Goal: Task Accomplishment & Management: Manage account settings

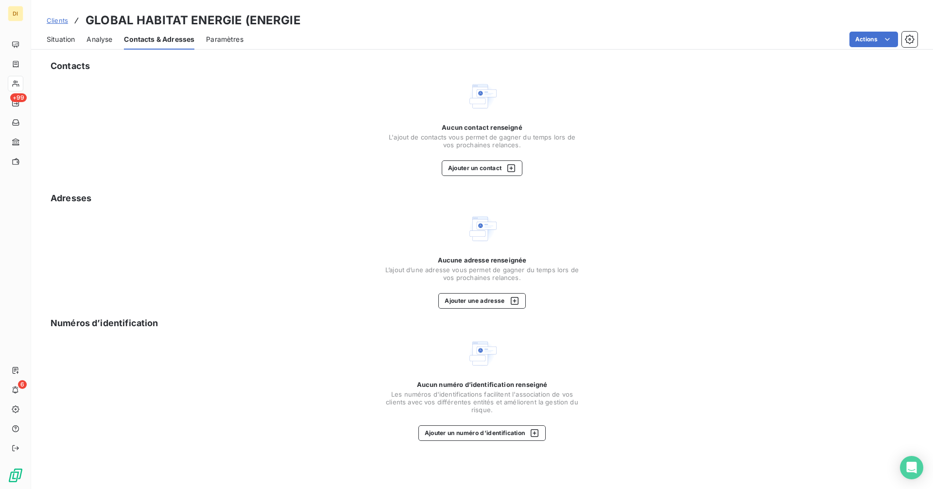
click at [61, 42] on span "Situation" at bounding box center [61, 39] width 28 height 10
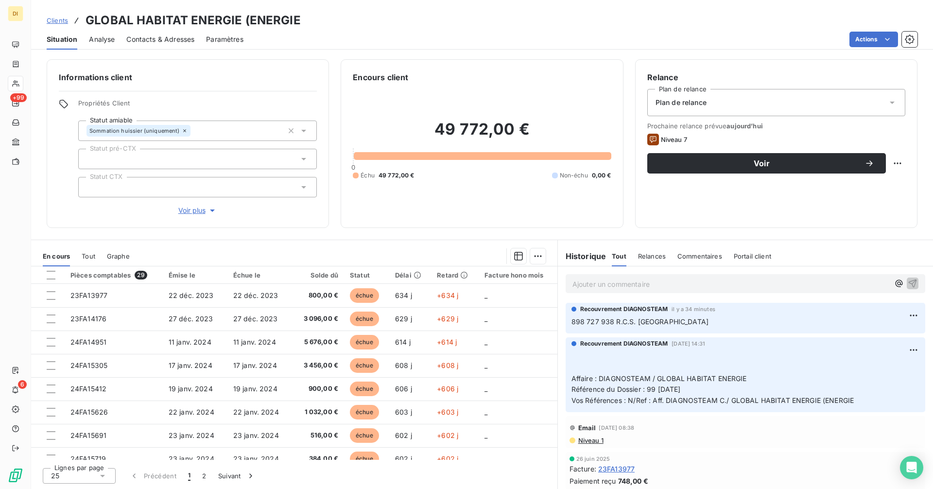
click at [154, 42] on span "Contacts & Adresses" at bounding box center [160, 39] width 68 height 10
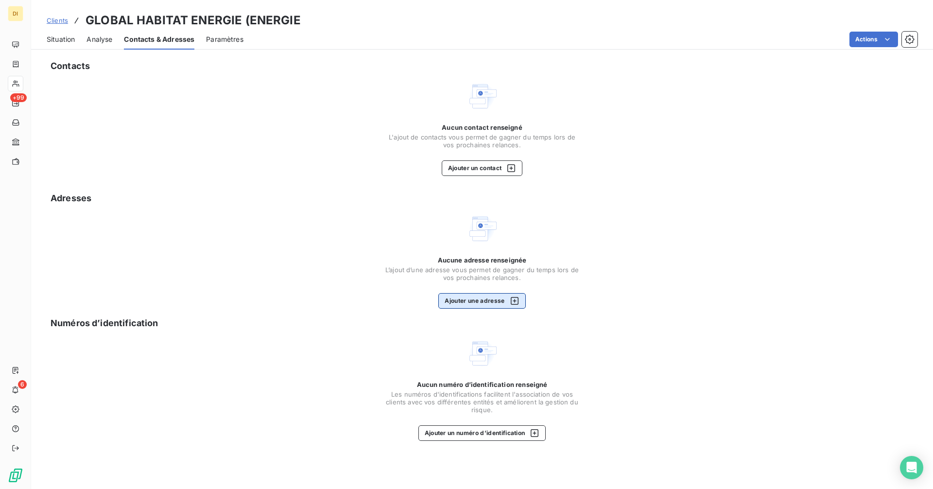
click at [497, 295] on button "Ajouter une adresse" at bounding box center [481, 301] width 87 height 16
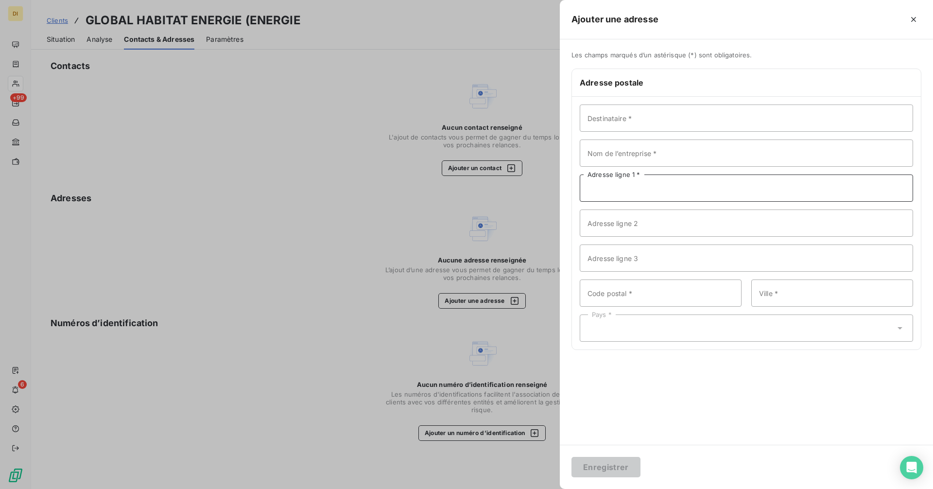
click at [632, 190] on input "Adresse ligne 1 *" at bounding box center [745, 187] width 333 height 27
paste input "[STREET_ADDRESS]"
click at [672, 191] on input "[STREET_ADDRESS]" at bounding box center [745, 187] width 333 height 27
click at [670, 190] on input "[STREET_ADDRESS]" at bounding box center [745, 187] width 333 height 27
type input "[STREET_ADDRESS][PERSON_NAME]"
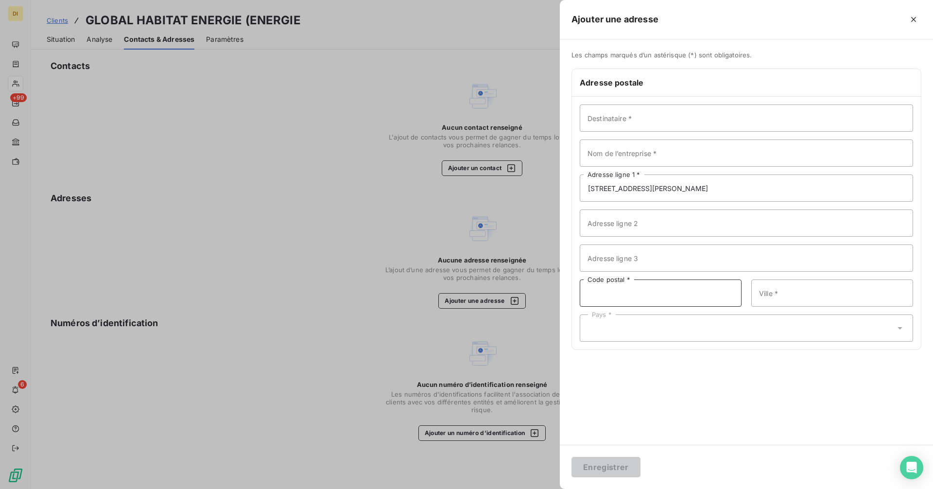
click at [646, 287] on input "Code postal *" at bounding box center [660, 292] width 162 height 27
paste input "93100 MONTREUIL"
click at [610, 294] on input "93100 MONTREUIL" at bounding box center [660, 292] width 162 height 27
type input "93100"
click at [759, 291] on input "Ville *" at bounding box center [832, 292] width 162 height 27
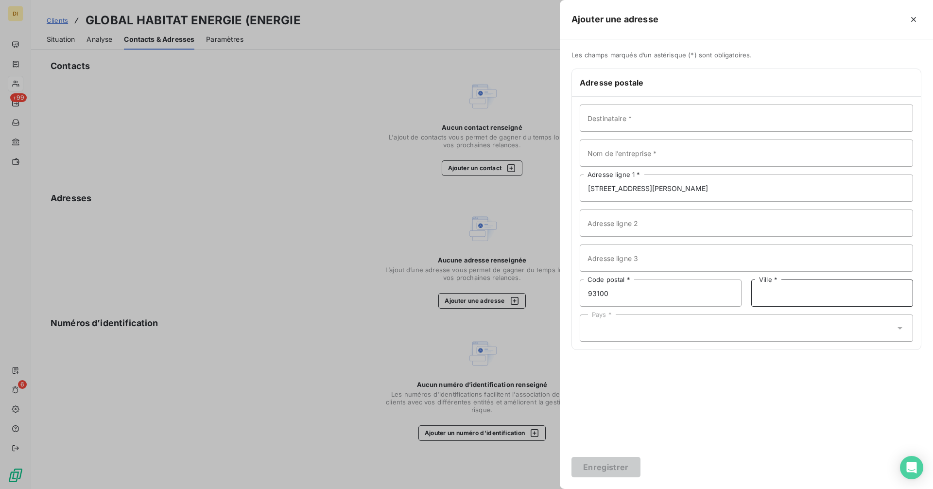
paste input "MONTREUIL"
type input "MONTREUIL"
click at [656, 323] on div "Pays *" at bounding box center [745, 327] width 333 height 27
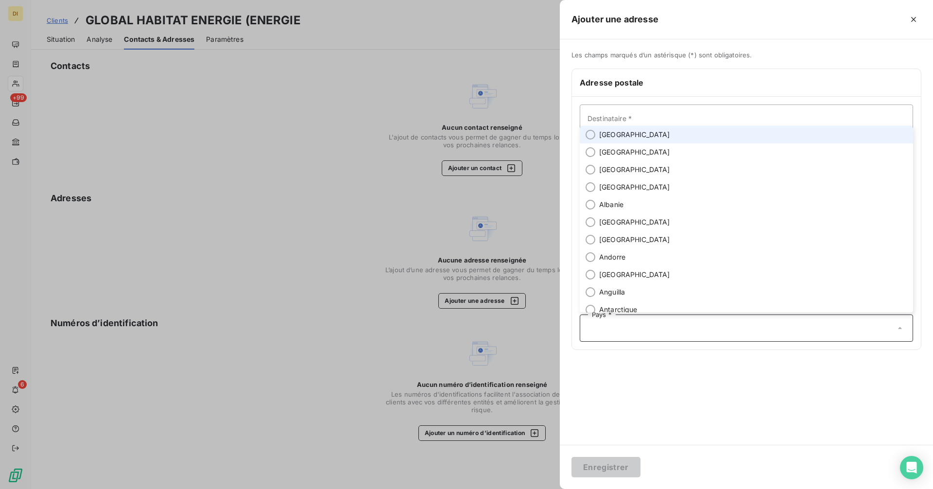
click at [599, 137] on span "[GEOGRAPHIC_DATA]" at bounding box center [634, 135] width 71 height 10
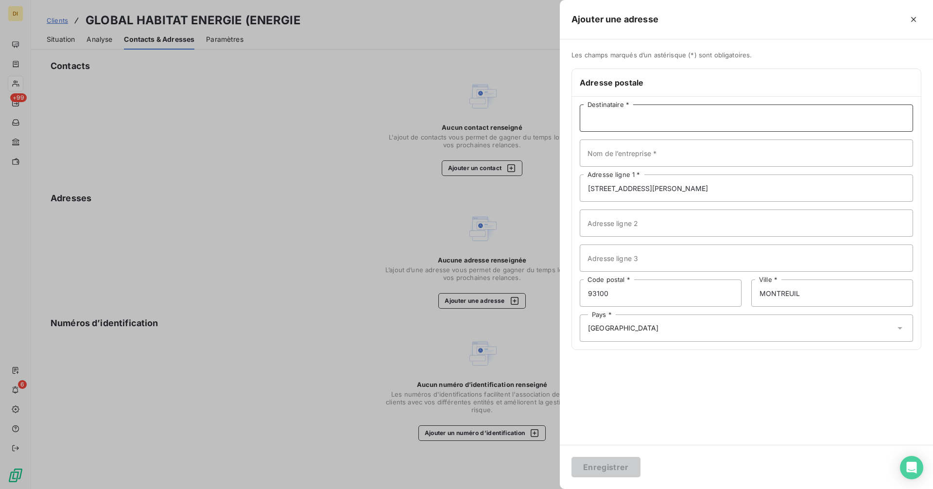
click at [627, 114] on input "Destinataire *" at bounding box center [745, 117] width 333 height 27
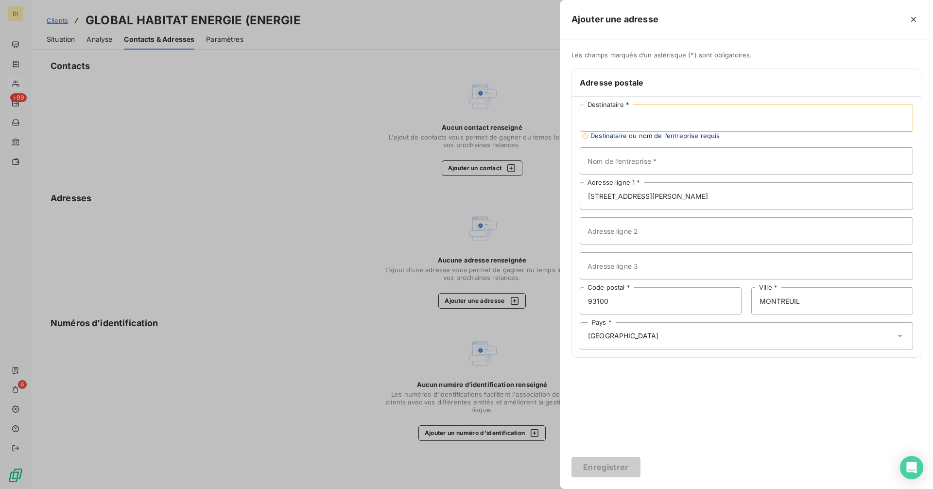
paste input "[PERSON_NAME] , [PERSON_NAME]"
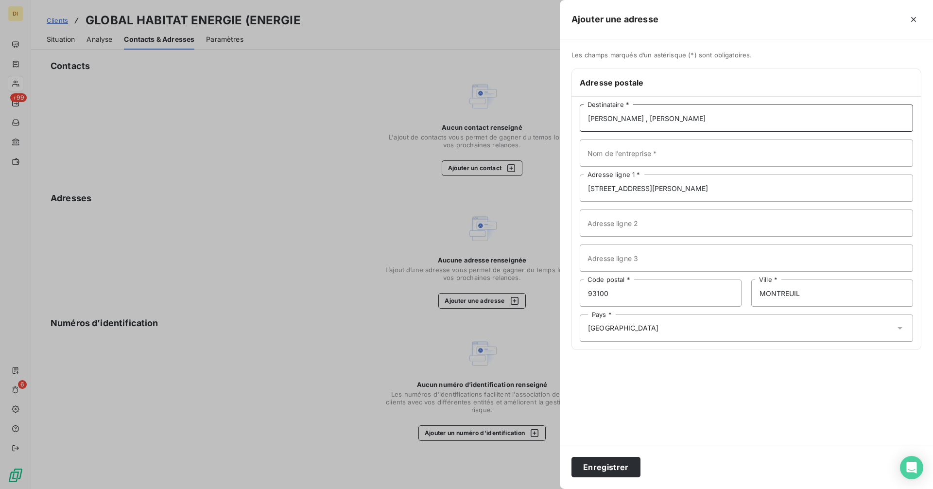
type input "[PERSON_NAME] , [PERSON_NAME]"
click at [756, 160] on input "Nom de l’entreprise *" at bounding box center [745, 152] width 333 height 27
paste input "GLOBAL HABITAT ENERGIE (ENERGIE ECOLOGIQUE DE [GEOGRAPHIC_DATA])"
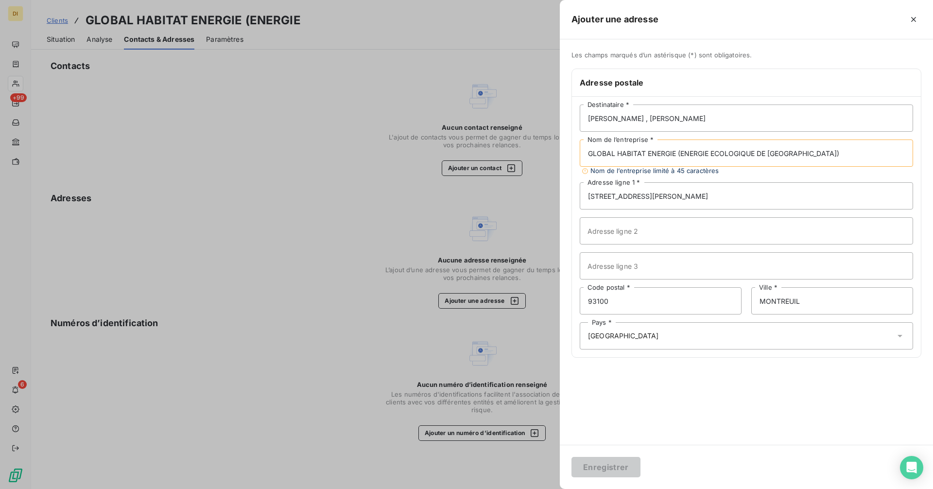
click at [678, 154] on input "GLOBAL HABITAT ENERGIE (ENERGIE ECOLOGIQUE DE [GEOGRAPHIC_DATA])" at bounding box center [745, 152] width 333 height 27
click at [678, 153] on input "GLOBAL HABITAT ENERGIE (ENERGIE ECOLOGIQUE DE [GEOGRAPHIC_DATA])" at bounding box center [745, 152] width 333 height 27
click at [809, 150] on input "GLOBAL HABITAT ENERGIE ENERGIE ECOLOGIQUE DE [GEOGRAPHIC_DATA])" at bounding box center [745, 152] width 333 height 27
click at [679, 153] on input "GLOBAL HABITAT ENERGIE ENERGIE ECOLOGIQUE DE [GEOGRAPHIC_DATA]" at bounding box center [745, 152] width 333 height 27
click at [790, 152] on input "GLOBAL HABITAT ENERGIE ENERGIE ECOLOGIQUE DE [GEOGRAPHIC_DATA]" at bounding box center [745, 152] width 333 height 27
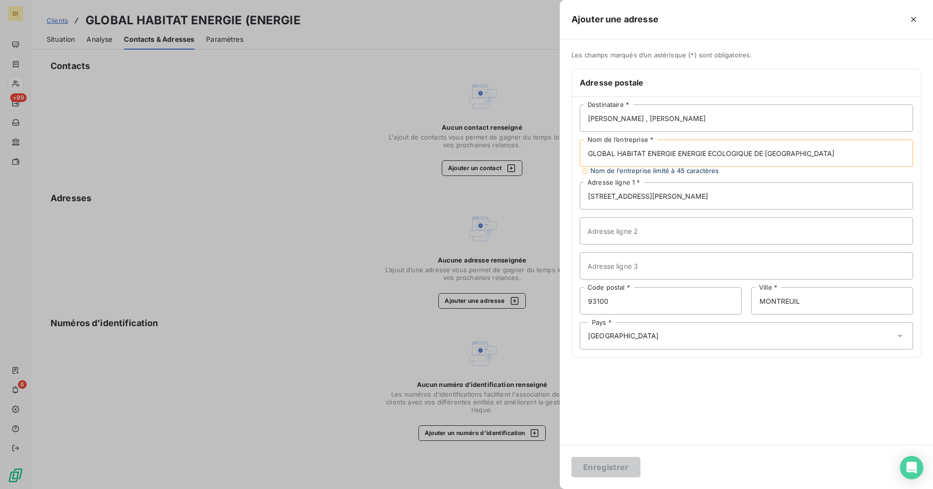
click at [792, 152] on input "GLOBAL HABITAT ENERGIE ENERGIE ECOLOGIQUE DE [GEOGRAPHIC_DATA]" at bounding box center [745, 152] width 333 height 27
click at [793, 152] on input "GLOBAL HABITAT ENERGIE ENERGIE ECOLOGIQUE DE [GEOGRAPHIC_DATA]" at bounding box center [745, 152] width 333 height 27
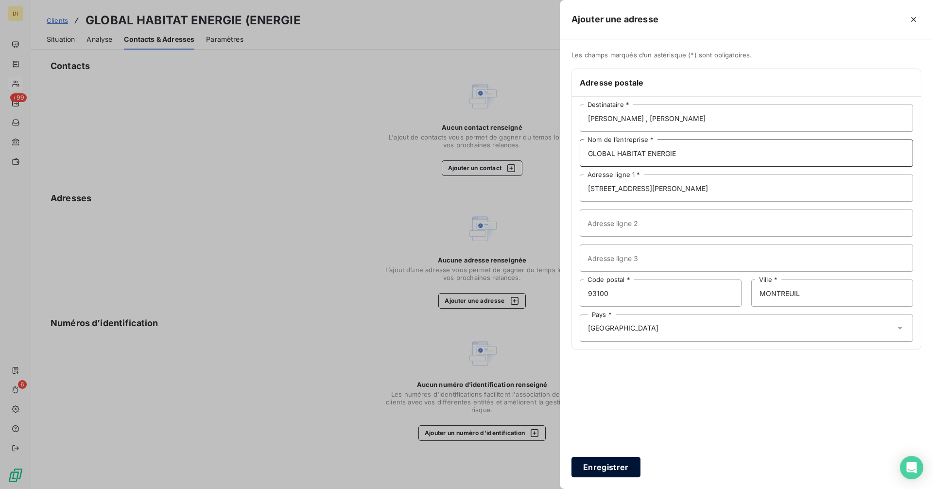
type input "GLOBAL HABITAT ENERGIE"
click at [614, 466] on button "Enregistrer" at bounding box center [605, 467] width 69 height 20
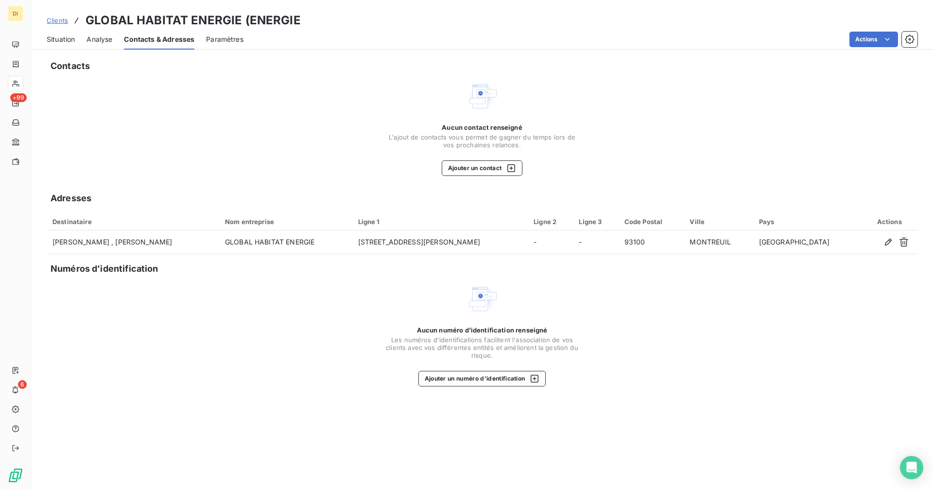
click at [169, 23] on h3 "GLOBAL HABITAT ENERGIE (ENERGIE" at bounding box center [192, 20] width 215 height 17
drag, startPoint x: 243, startPoint y: 18, endPoint x: 86, endPoint y: 19, distance: 156.9
click at [86, 19] on h3 "GLOBAL HABITAT ENERGIE (ENERGIE" at bounding box center [192, 20] width 215 height 17
copy h3 "GLOBAL HABITAT ENERGIE"
click at [465, 166] on button "Ajouter un contact" at bounding box center [482, 168] width 81 height 16
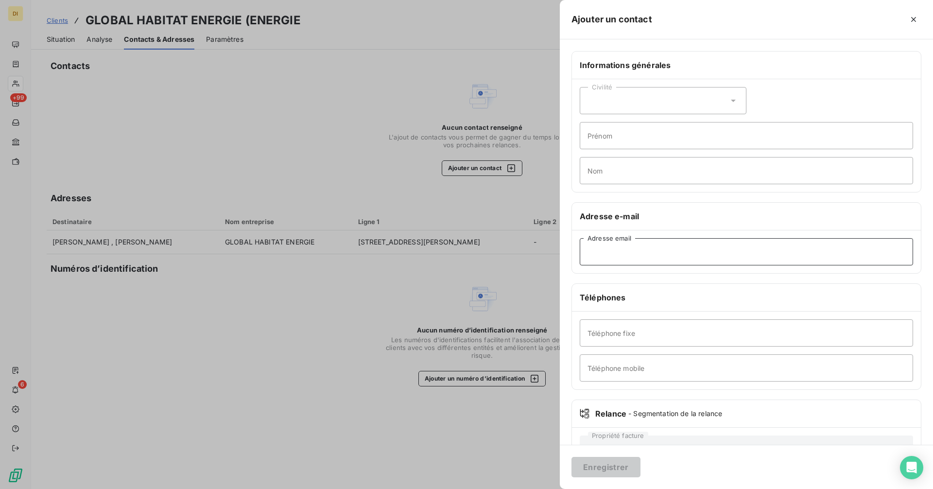
click at [636, 258] on input "Adresse email" at bounding box center [745, 251] width 333 height 27
paste input "[EMAIL_ADDRESS][DOMAIN_NAME]"
type input "[EMAIL_ADDRESS][DOMAIN_NAME]"
click at [592, 466] on button "Enregistrer" at bounding box center [605, 467] width 69 height 20
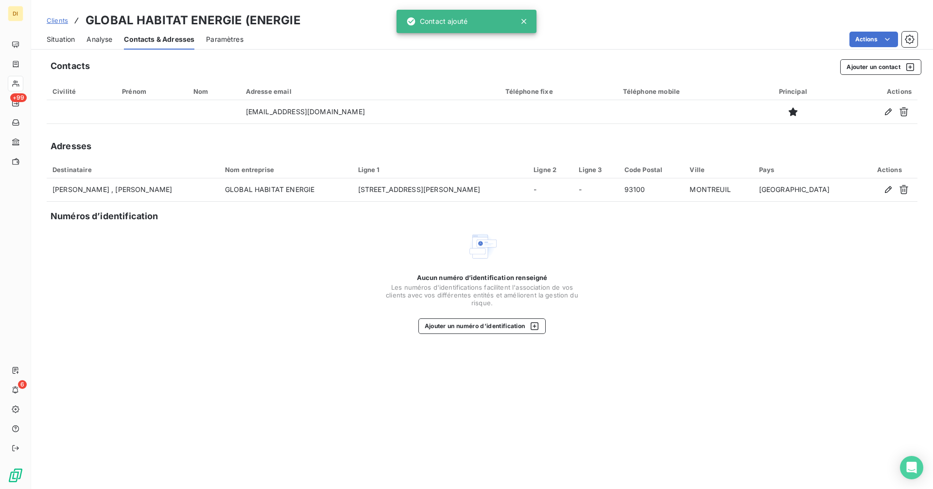
click at [56, 42] on span "Situation" at bounding box center [61, 39] width 28 height 10
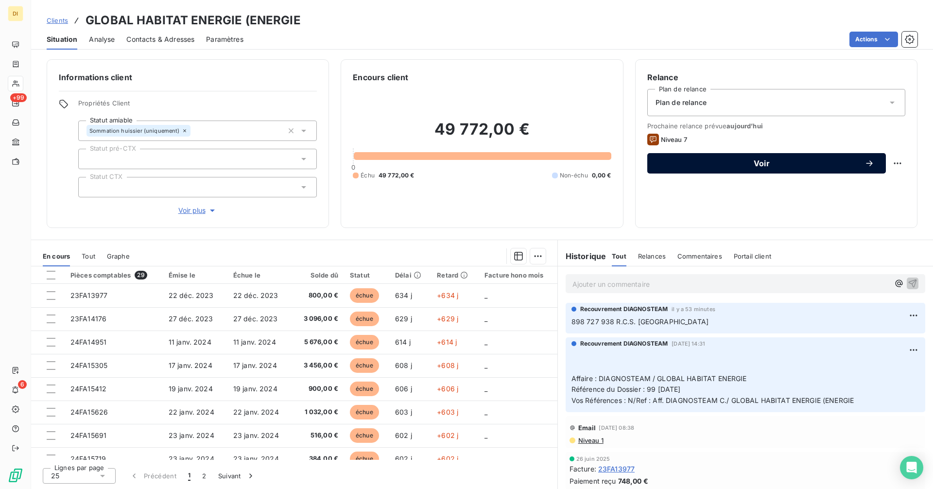
click at [748, 165] on span "Voir" at bounding box center [761, 163] width 205 height 8
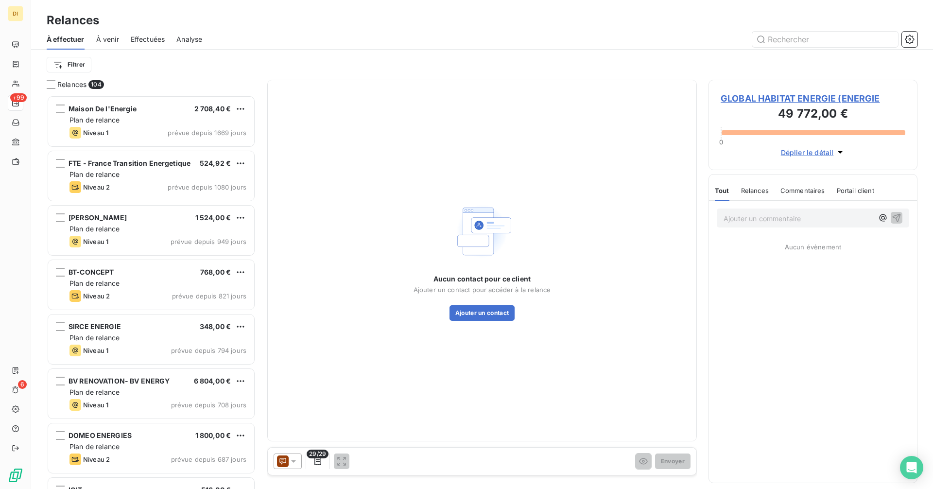
scroll to position [386, 202]
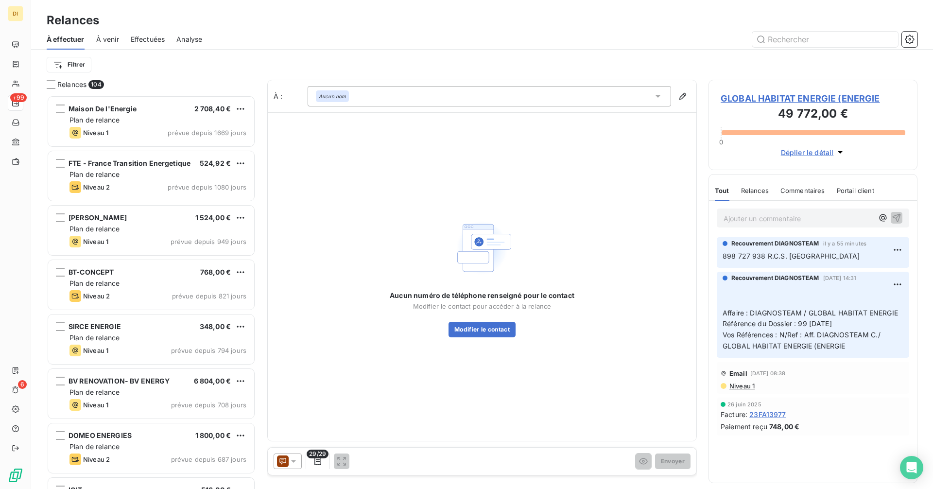
click at [297, 465] on icon at bounding box center [294, 461] width 10 height 10
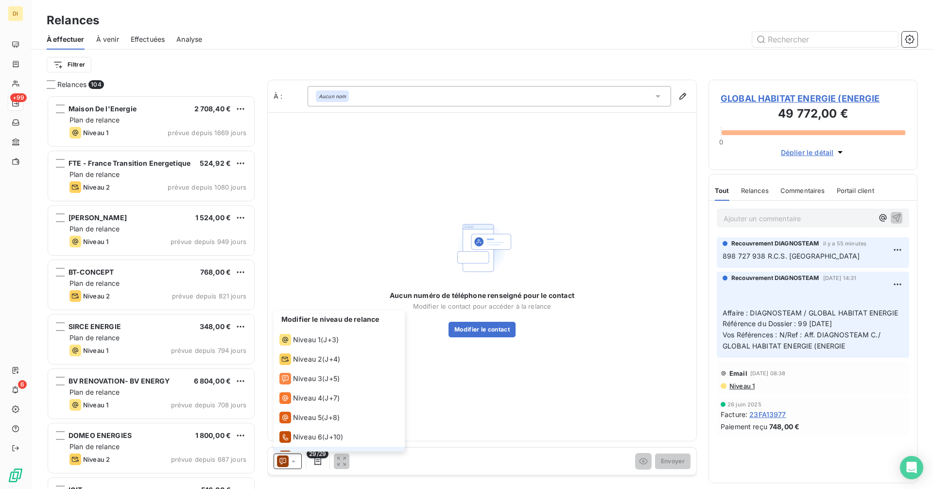
scroll to position [15, 0]
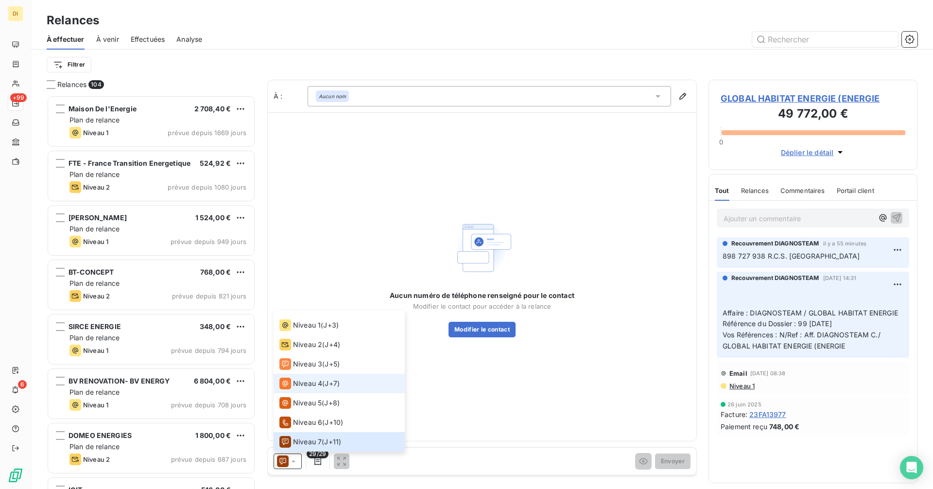
click at [313, 385] on span "Niveau 4" at bounding box center [307, 383] width 29 height 10
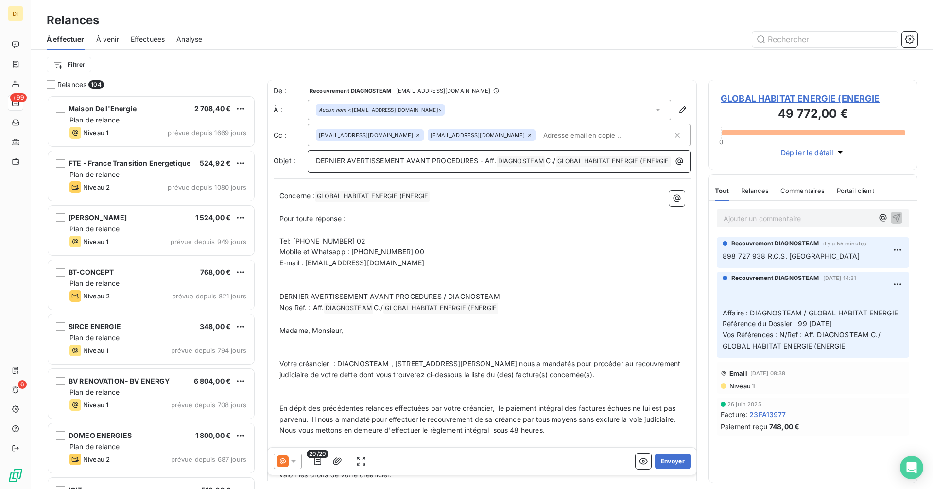
click at [446, 167] on p "DERNIER AVERTISSEMENT AVANT PROCEDURES - Aff. DIAGNOSTEAM ﻿ C./ GLOBAL HABITAT …" at bounding box center [501, 161] width 371 height 12
click at [556, 167] on span "GLOBAL HABITAT ENERGIE (ENERGIE ﻿" at bounding box center [613, 161] width 115 height 11
drag, startPoint x: 401, startPoint y: 173, endPoint x: 452, endPoint y: 173, distance: 51.5
click at [452, 167] on p "DERNIER AVERTISSEMENT AVANT PROCEDURES - Aff. DIAGNOSTEAM ﻿ C./ GLOBAL HABITAT …" at bounding box center [501, 161] width 371 height 12
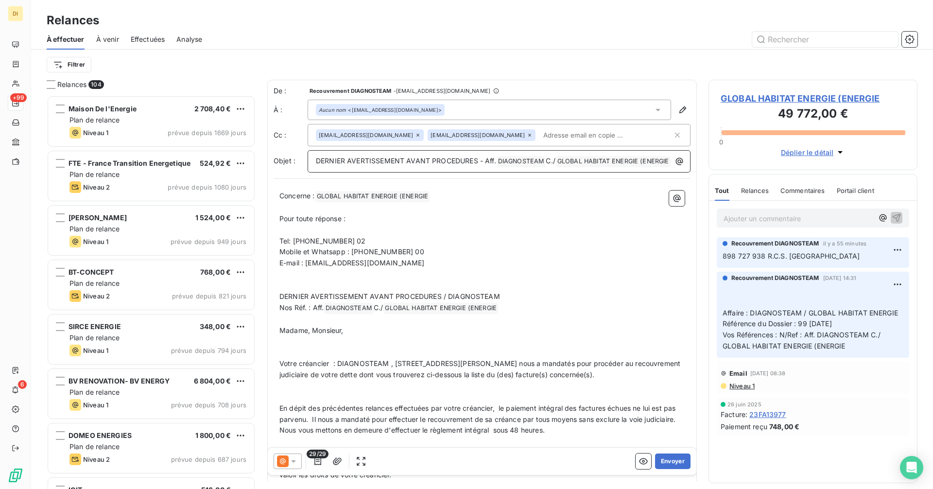
click at [453, 167] on p "DERNIER AVERTISSEMENT AVANT PROCEDURES - Aff. DIAGNOSTEAM ﻿ C./ GLOBAL HABITAT …" at bounding box center [501, 161] width 371 height 12
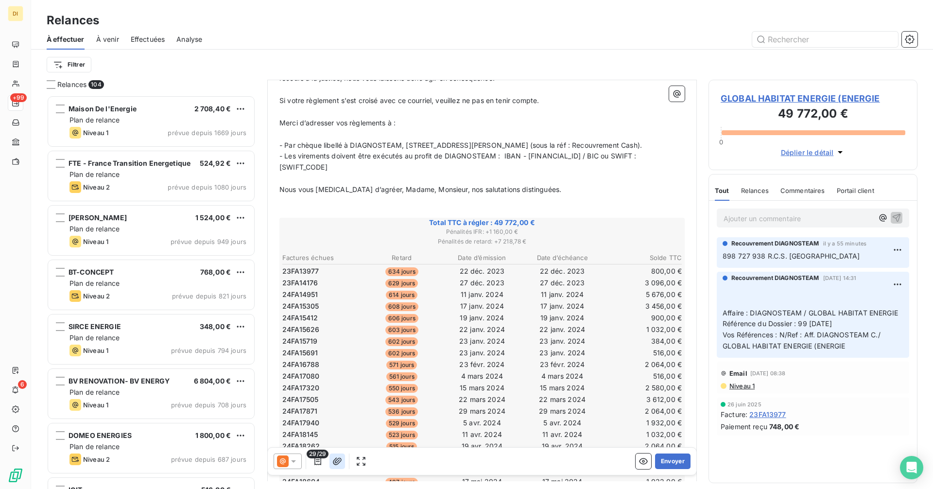
scroll to position [453, 0]
click at [336, 459] on icon "button" at bounding box center [337, 461] width 10 height 10
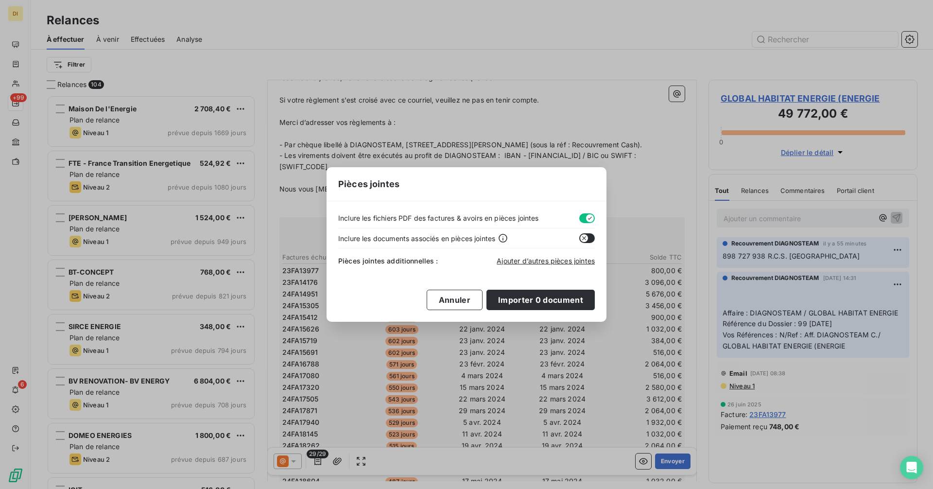
click at [586, 218] on icon "button" at bounding box center [590, 218] width 8 height 8
click at [553, 260] on span "Ajouter d’autres pièces jointes" at bounding box center [545, 260] width 98 height 8
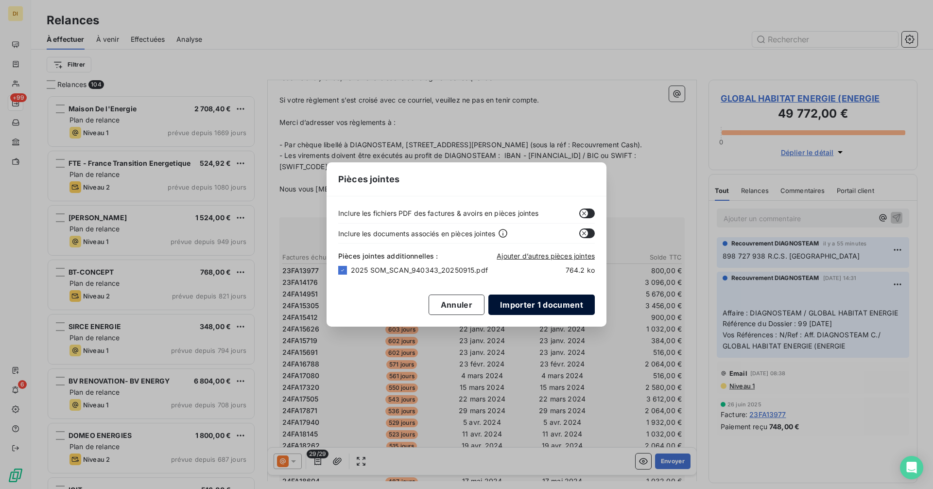
click at [528, 304] on button "Importer 1 document" at bounding box center [541, 304] width 106 height 20
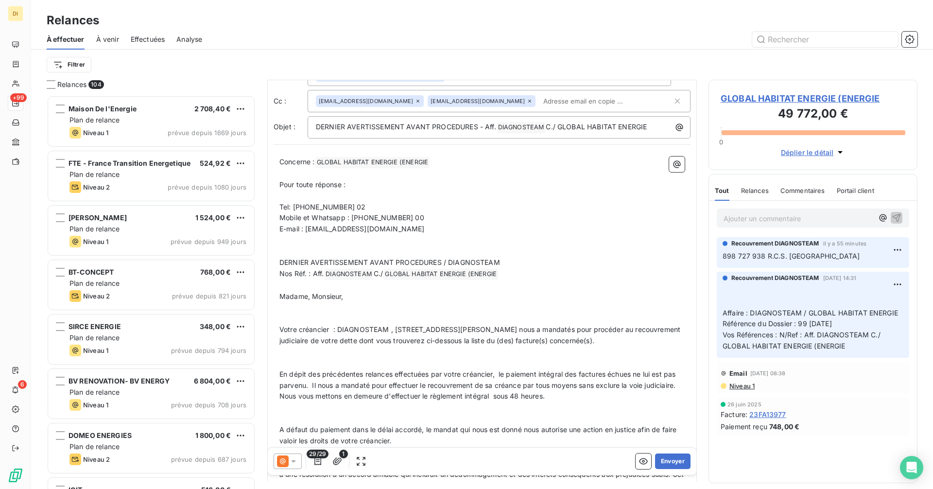
scroll to position [0, 0]
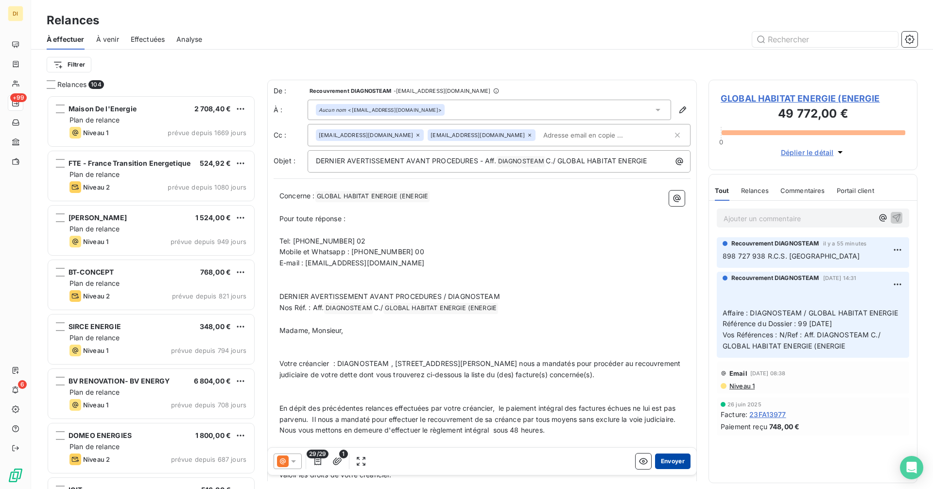
click at [671, 463] on button "Envoyer" at bounding box center [672, 461] width 35 height 16
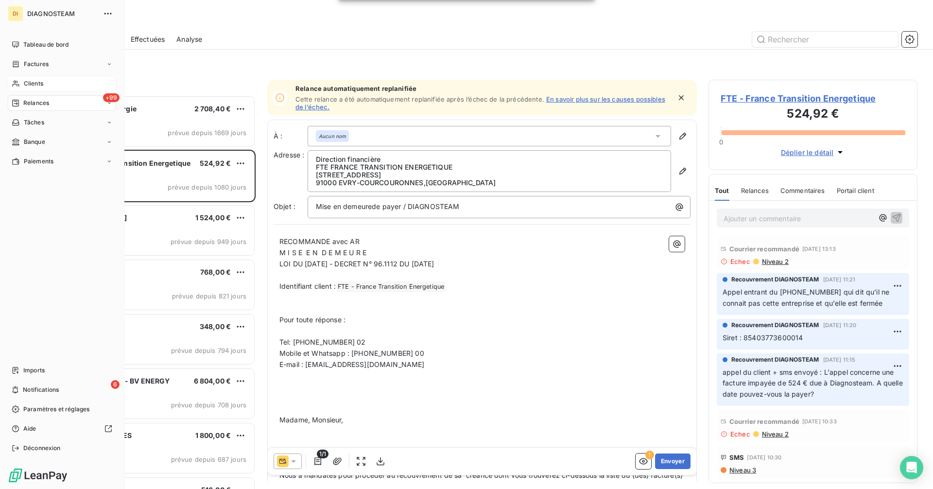
click at [29, 84] on span "Clients" at bounding box center [33, 83] width 19 height 9
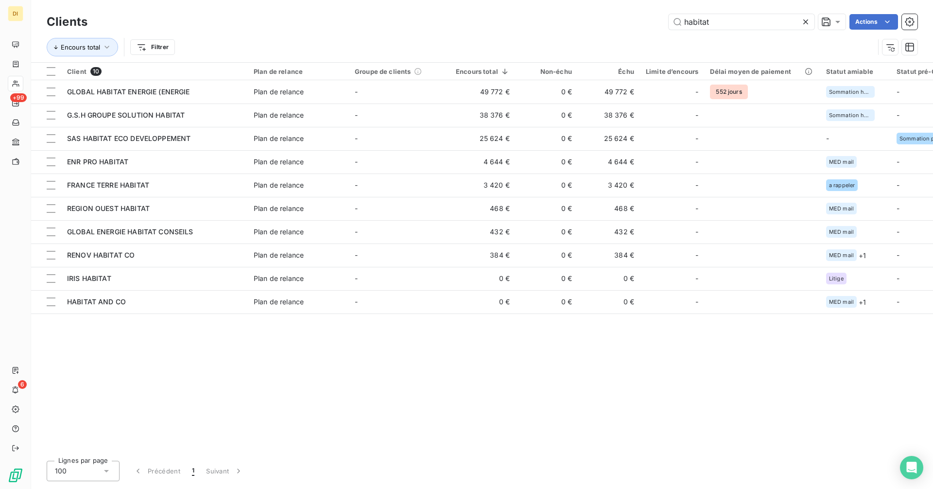
drag, startPoint x: 740, startPoint y: 21, endPoint x: 628, endPoint y: 31, distance: 112.6
click at [628, 31] on div "Clients habitat Actions" at bounding box center [482, 22] width 870 height 20
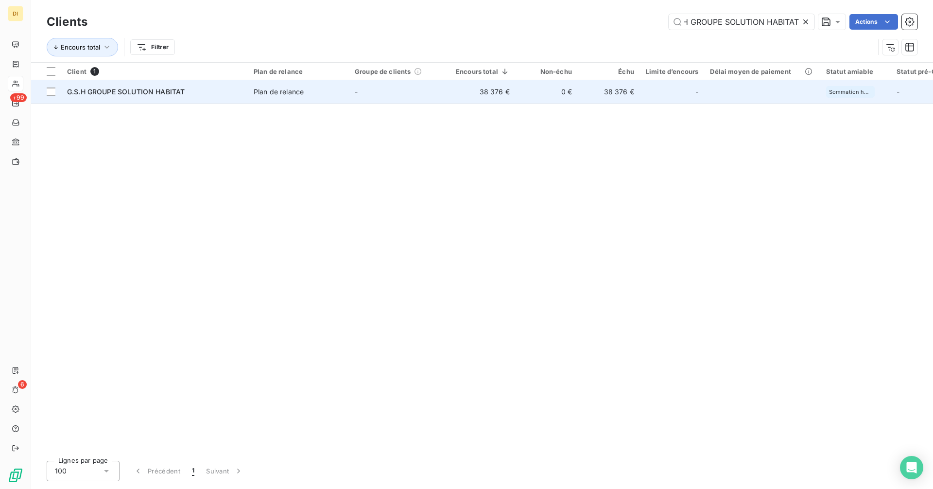
type input "G.S.H GROUPE SOLUTION HABITAT"
click at [250, 95] on td "Plan de relance" at bounding box center [298, 91] width 101 height 23
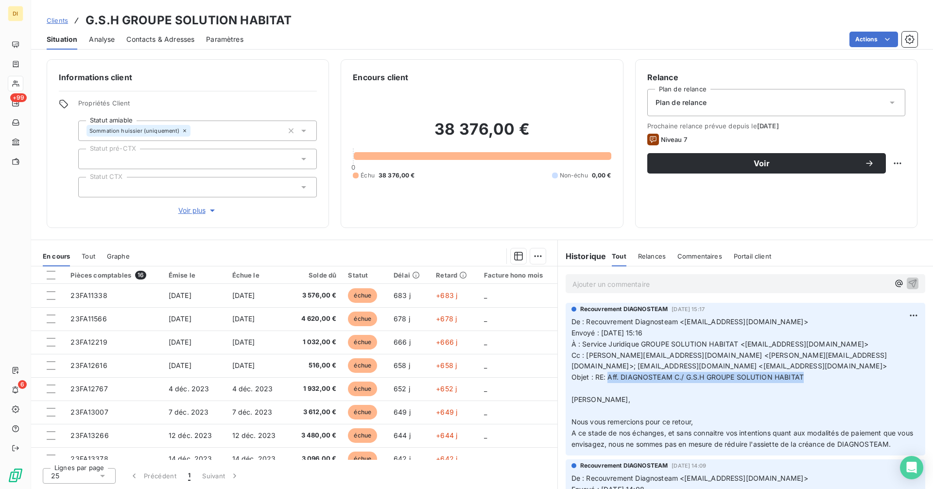
drag, startPoint x: 804, startPoint y: 375, endPoint x: 609, endPoint y: 379, distance: 194.8
click at [609, 379] on p "De : Recouvrement Diagnosteam <[EMAIL_ADDRESS][DOMAIN_NAME]> Envoyé : [DATE] 15…" at bounding box center [745, 383] width 348 height 134
copy span "Aff. DIAGNOSTEAM C./ G.S.H GROUPE SOLUTION HABITAT"
click at [161, 43] on span "Contacts & Adresses" at bounding box center [160, 39] width 68 height 10
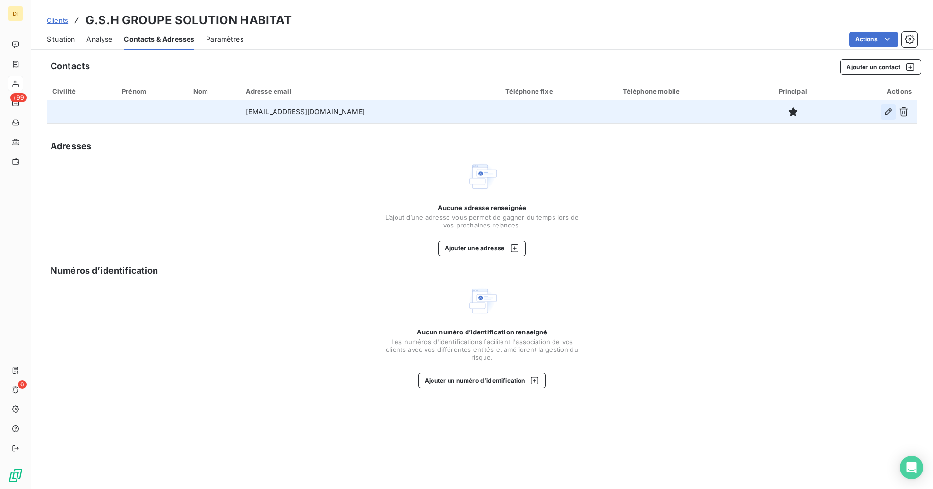
click at [884, 114] on icon "button" at bounding box center [888, 112] width 10 height 10
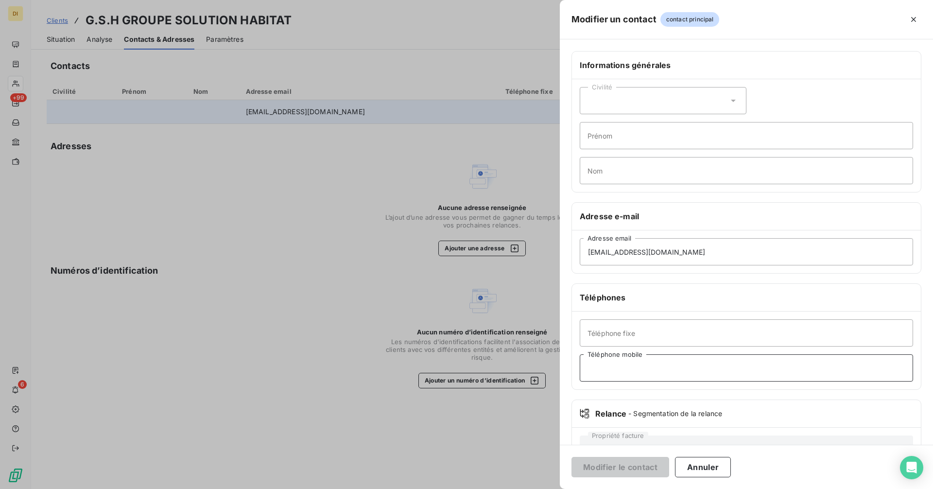
click at [636, 373] on input "Téléphone mobile" at bounding box center [745, 367] width 333 height 27
paste input "[PHONE_NUMBER]"
type input "[PHONE_NUMBER]"
click at [626, 472] on button "Modifier le contact" at bounding box center [620, 467] width 98 height 20
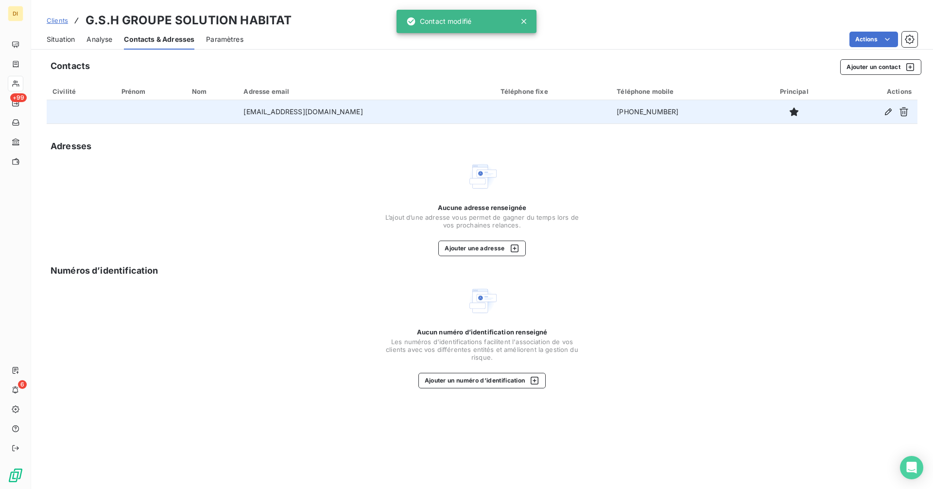
click at [55, 40] on span "Situation" at bounding box center [61, 39] width 28 height 10
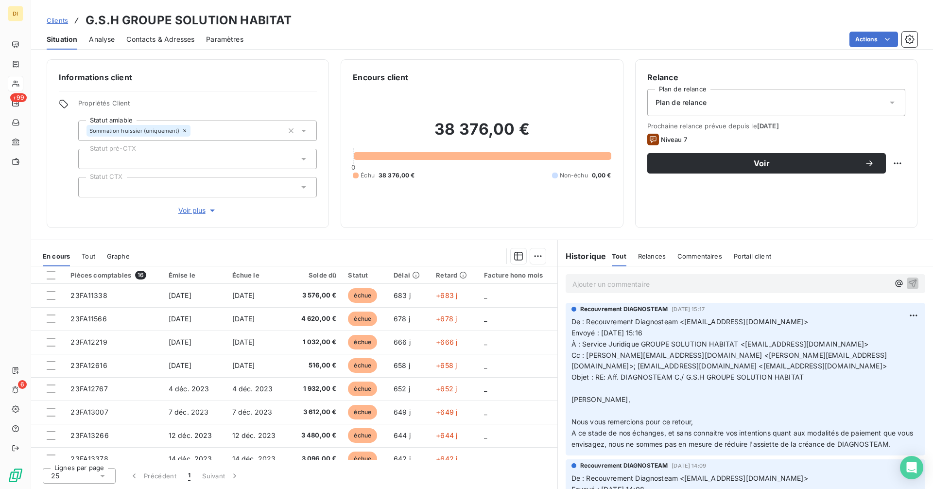
click at [156, 34] on span "Contacts & Adresses" at bounding box center [160, 39] width 68 height 10
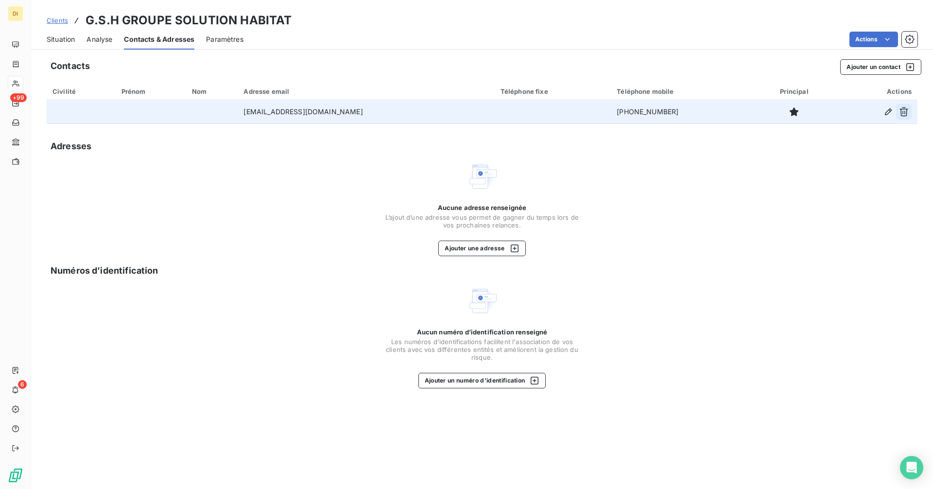
click at [906, 111] on icon "button" at bounding box center [903, 111] width 9 height 9
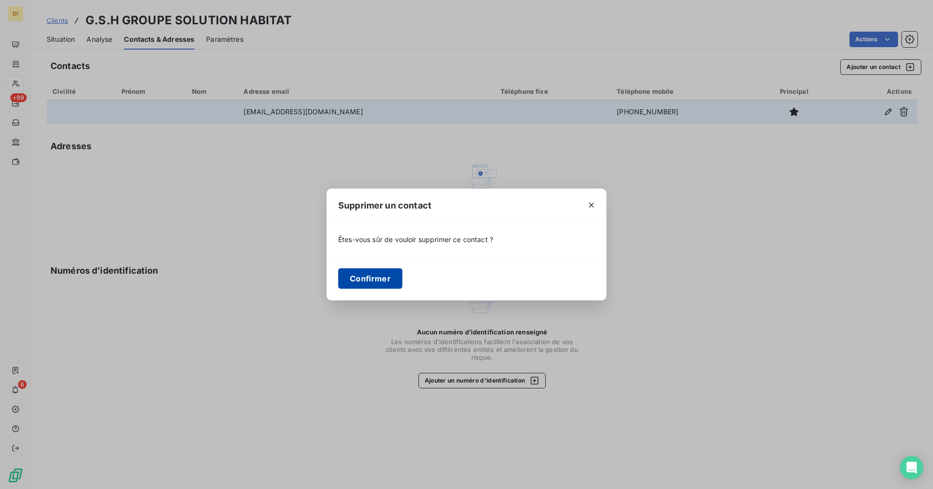
click at [384, 274] on button "Confirmer" at bounding box center [370, 278] width 64 height 20
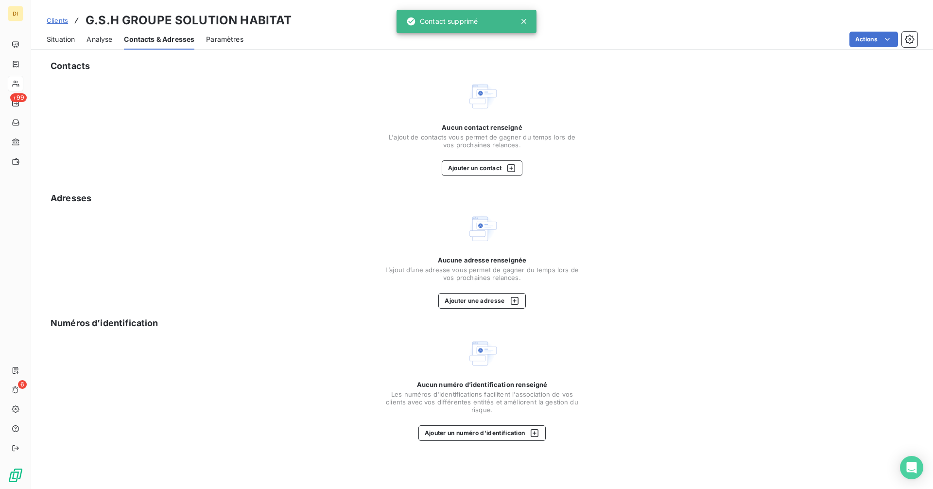
click at [54, 21] on span "Clients" at bounding box center [57, 21] width 21 height 8
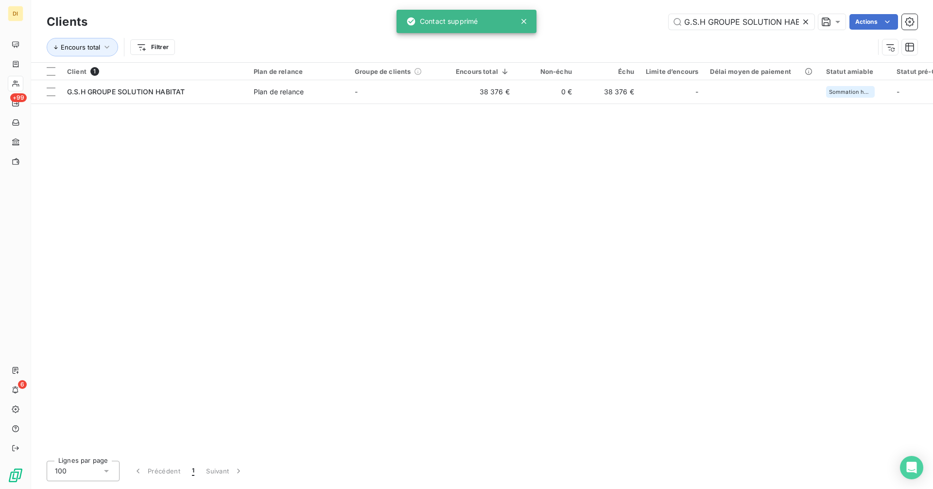
click at [805, 21] on icon at bounding box center [805, 22] width 10 height 10
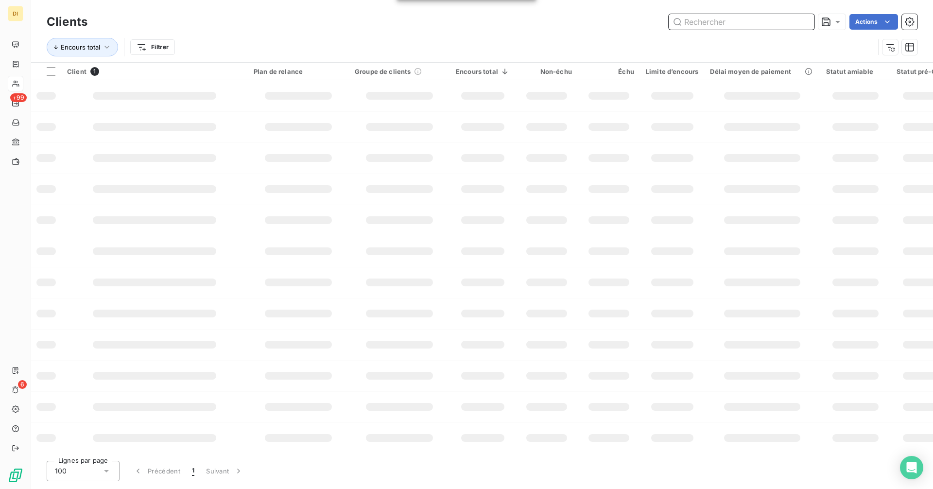
click at [754, 21] on input "text" at bounding box center [741, 22] width 146 height 16
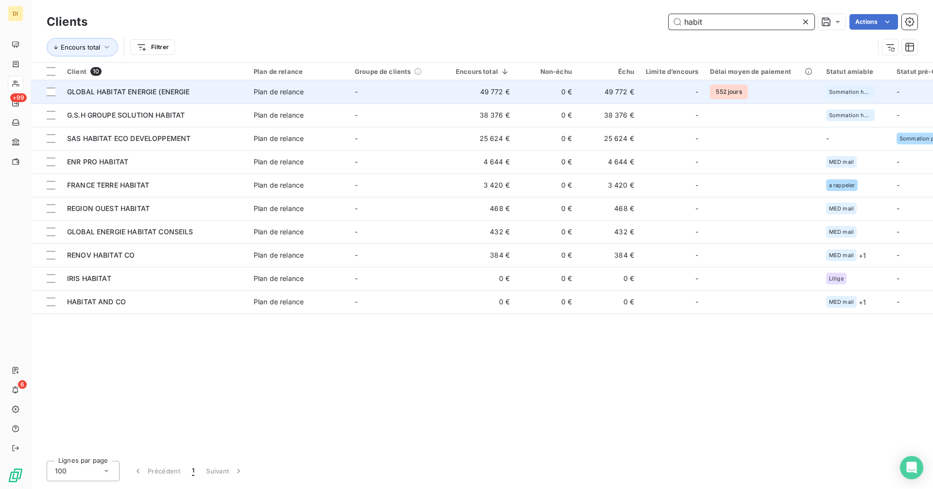
type input "habit"
click at [420, 96] on td "-" at bounding box center [399, 91] width 101 height 23
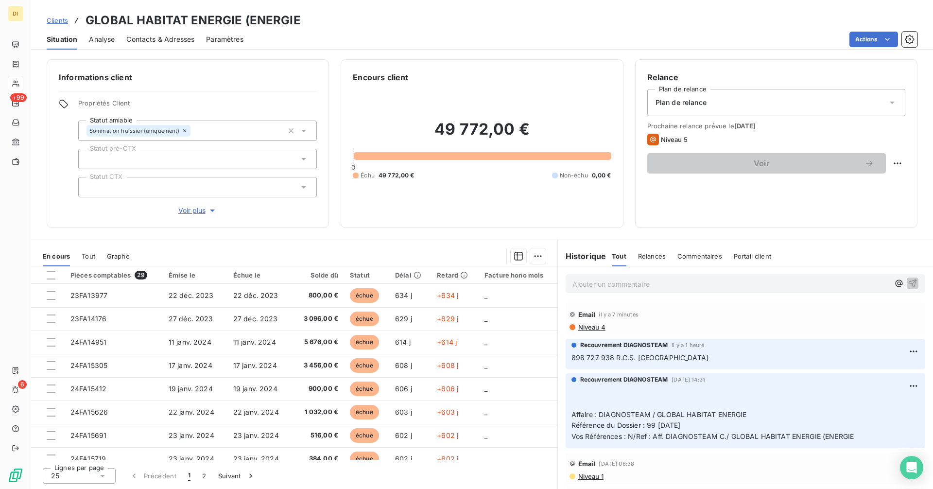
click at [164, 38] on span "Contacts & Adresses" at bounding box center [160, 39] width 68 height 10
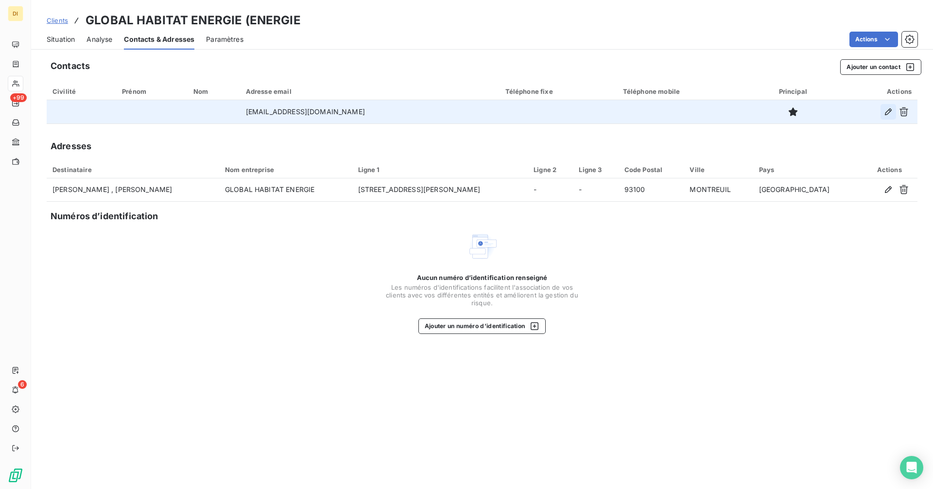
click at [884, 111] on icon "button" at bounding box center [888, 112] width 10 height 10
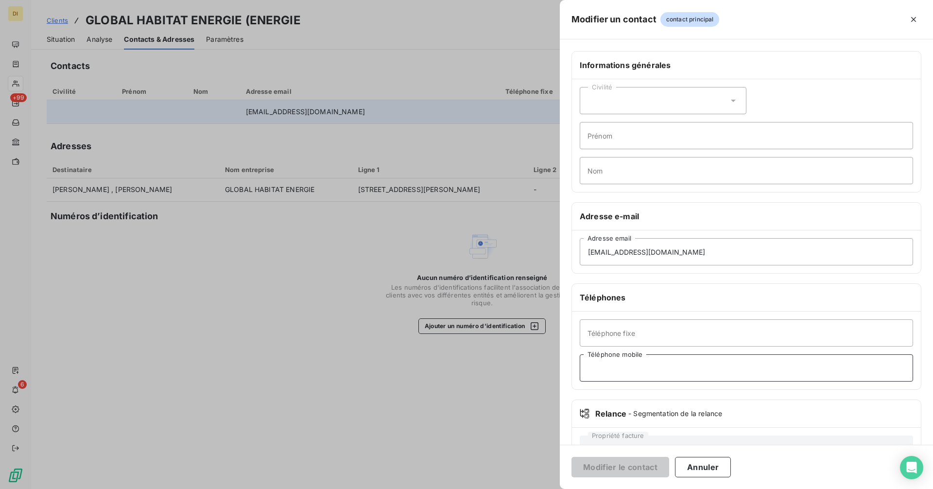
click at [613, 372] on input "Téléphone mobile" at bounding box center [745, 367] width 333 height 27
paste input "[PHONE_NUMBER]"
type input "[PHONE_NUMBER]"
click at [625, 464] on button "Modifier le contact" at bounding box center [620, 467] width 98 height 20
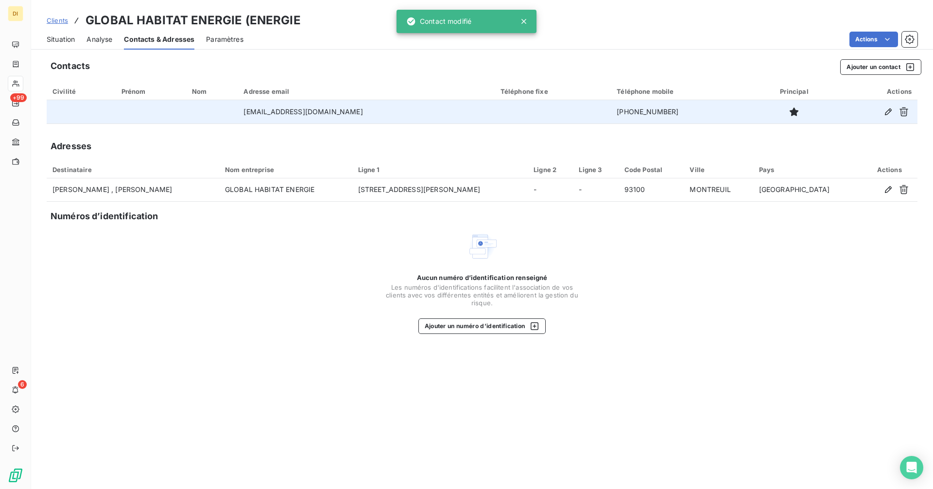
click at [67, 42] on span "Situation" at bounding box center [61, 39] width 28 height 10
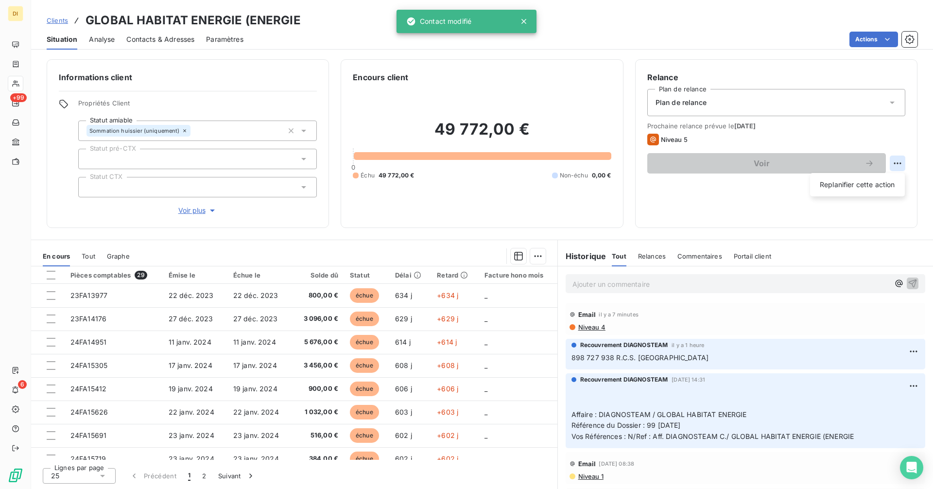
click at [896, 160] on html "DI +99 6 Clients GLOBAL HABITAT ENERGIE (ENERGIE Situation Analyse Contacts & A…" at bounding box center [466, 244] width 933 height 489
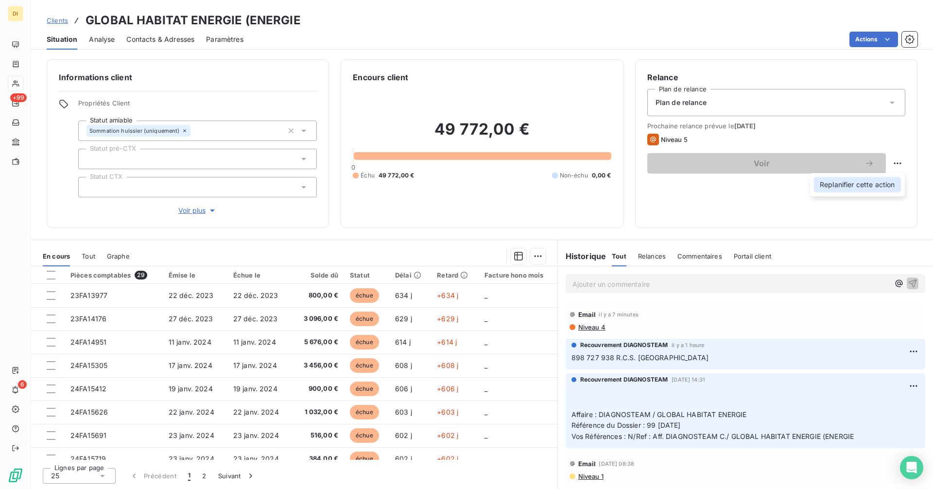
click at [831, 184] on div "Replanifier cette action" at bounding box center [857, 185] width 87 height 16
select select "8"
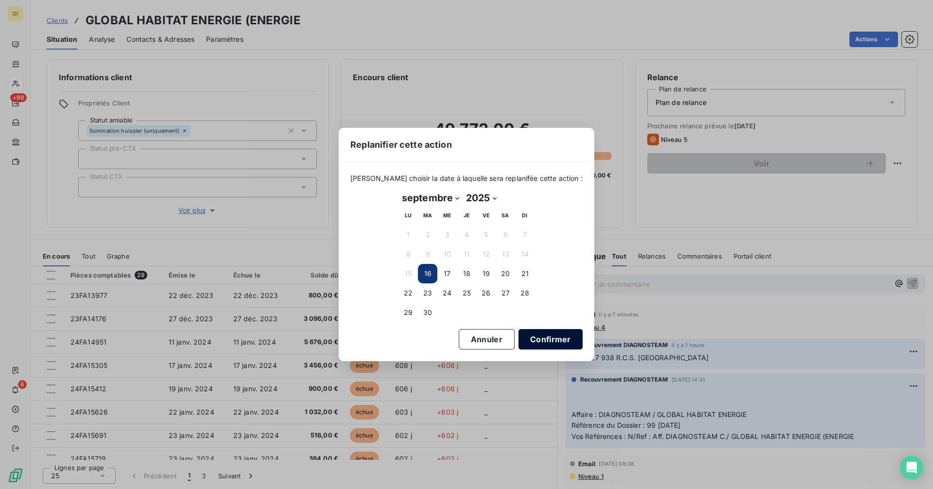
click at [535, 340] on button "Confirmer" at bounding box center [550, 339] width 64 height 20
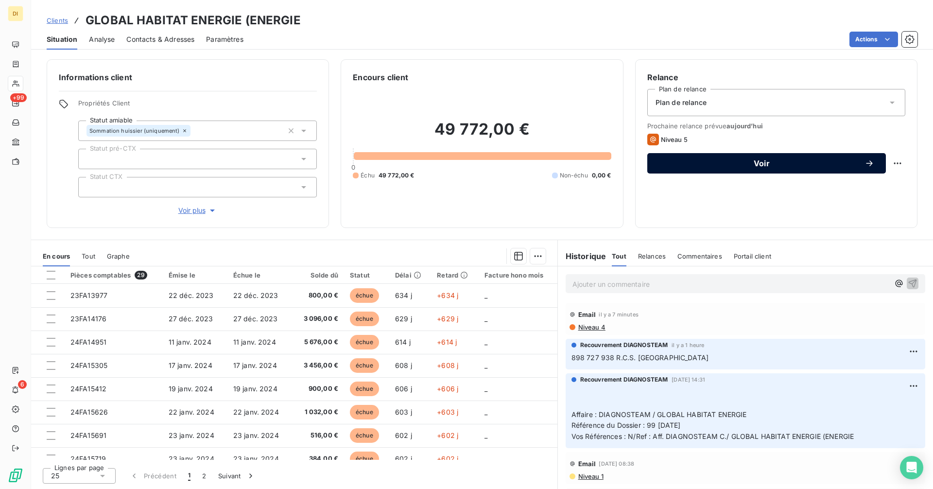
click at [754, 161] on span "Voir" at bounding box center [761, 163] width 205 height 8
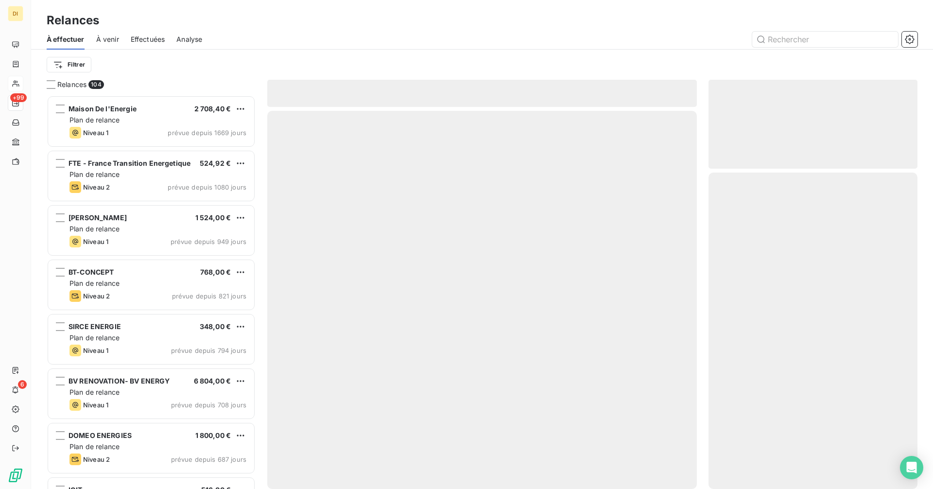
scroll to position [386, 202]
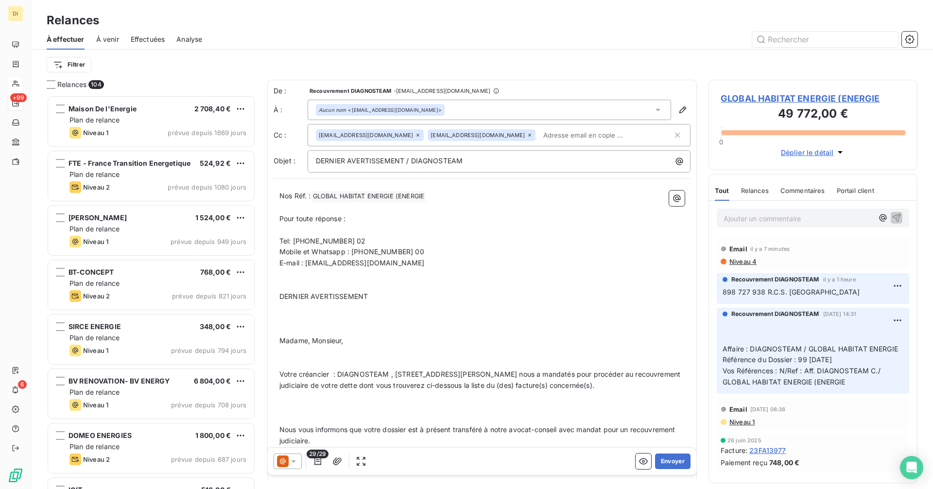
click at [298, 457] on div at bounding box center [287, 461] width 28 height 16
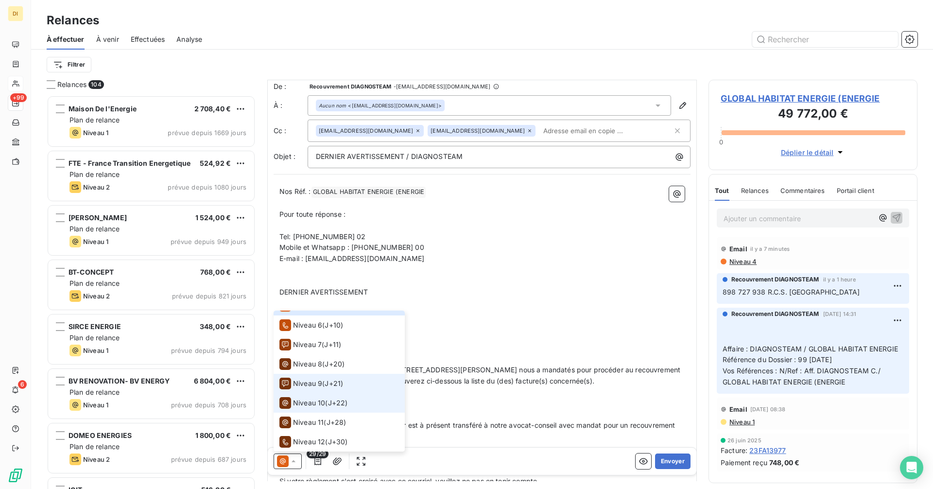
scroll to position [6, 0]
click at [305, 381] on span "Niveau 9" at bounding box center [307, 383] width 29 height 10
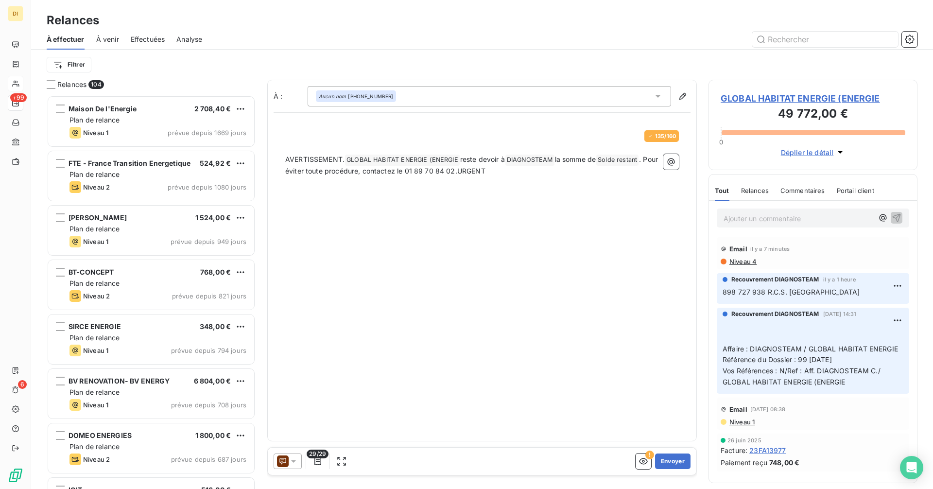
scroll to position [386, 202]
click at [668, 460] on button "Envoyer" at bounding box center [672, 461] width 35 height 16
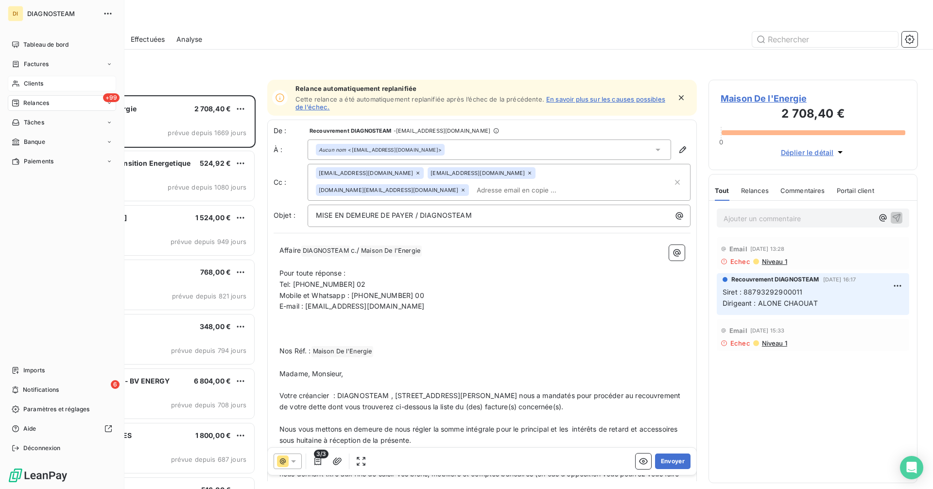
click at [24, 80] on span "Clients" at bounding box center [33, 83] width 19 height 9
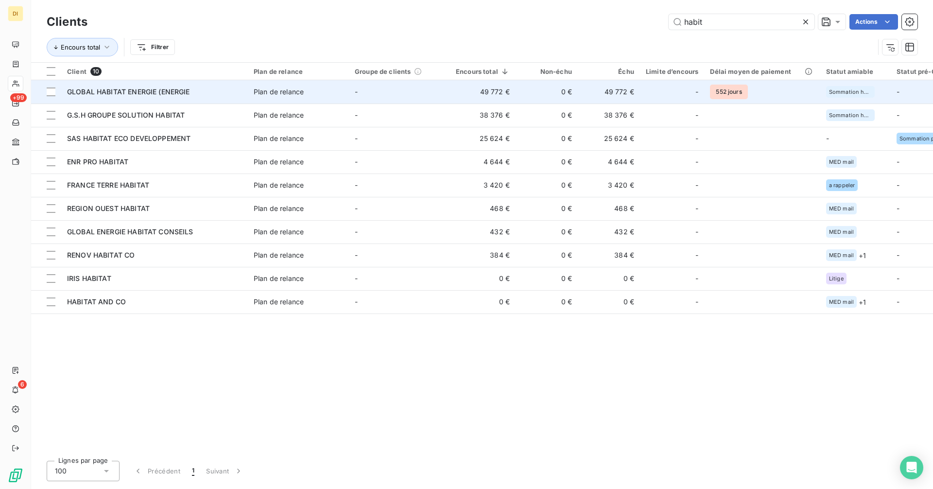
click at [227, 96] on div "GLOBAL HABITAT ENERGIE (ENERGIE" at bounding box center [154, 92] width 175 height 10
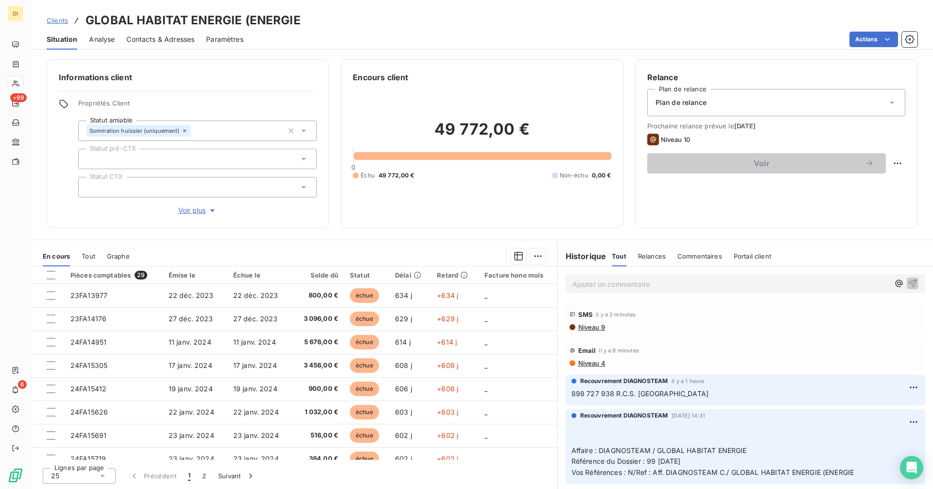
click at [607, 289] on div "Ajouter un commentaire ﻿" at bounding box center [744, 283] width 359 height 19
click at [608, 287] on p "Ajouter un commentaire ﻿" at bounding box center [730, 284] width 317 height 12
click at [690, 289] on p "Msge de [PERSON_NAME] le 16/09 : Çes bon il mon appeler [DATE] on fait rien il …" at bounding box center [730, 283] width 317 height 11
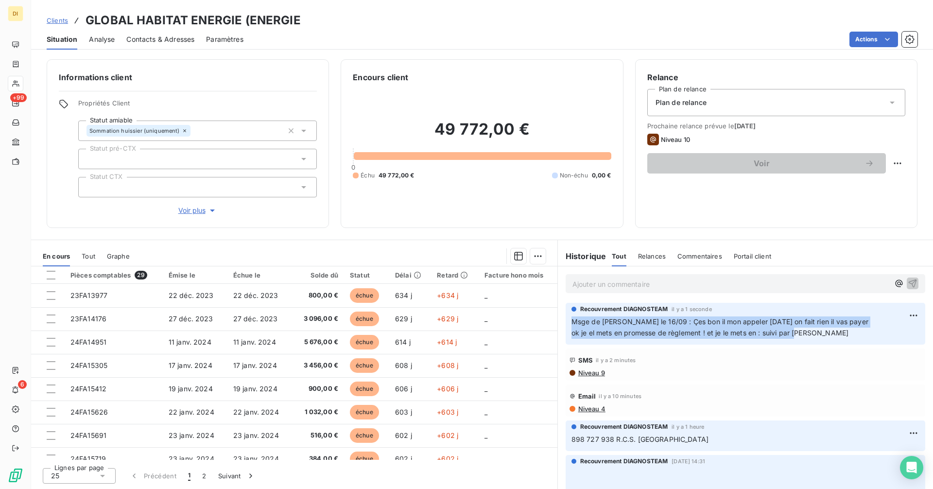
drag, startPoint x: 822, startPoint y: 333, endPoint x: 568, endPoint y: 323, distance: 254.2
click at [568, 323] on div "Recouvrement DIAGNOSTEAM il y a 1 seconde Msge de [PERSON_NAME] le 16/09 : Çes …" at bounding box center [744, 324] width 359 height 42
copy span "Msge de [PERSON_NAME] le 16/09 : Çes bon il mon appeler [DATE] on fait rien il …"
drag, startPoint x: 55, startPoint y: 24, endPoint x: 67, endPoint y: 23, distance: 11.2
click at [55, 23] on span "Clients" at bounding box center [57, 21] width 21 height 8
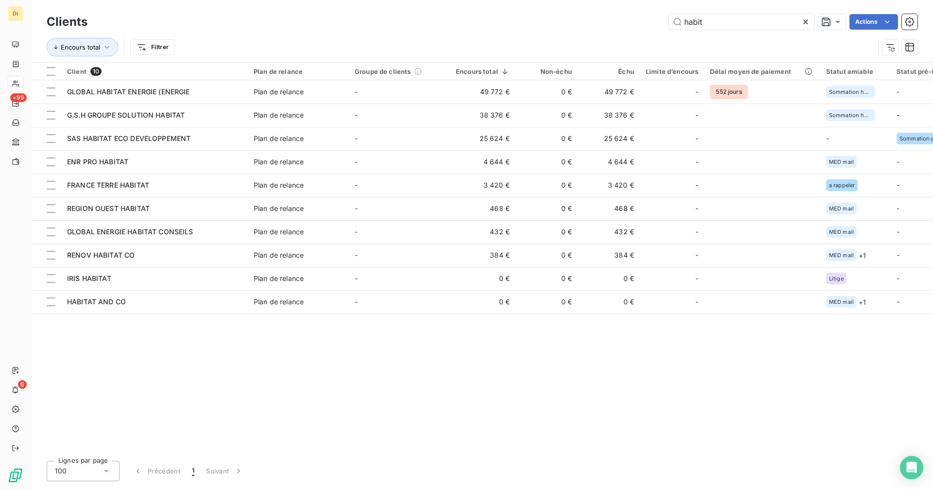
drag, startPoint x: 737, startPoint y: 21, endPoint x: 622, endPoint y: 24, distance: 115.1
click at [622, 24] on div "habit Actions" at bounding box center [508, 22] width 818 height 16
click at [593, 25] on div "habit Actions" at bounding box center [508, 22] width 818 height 16
click at [721, 23] on input "habit" at bounding box center [741, 22] width 146 height 16
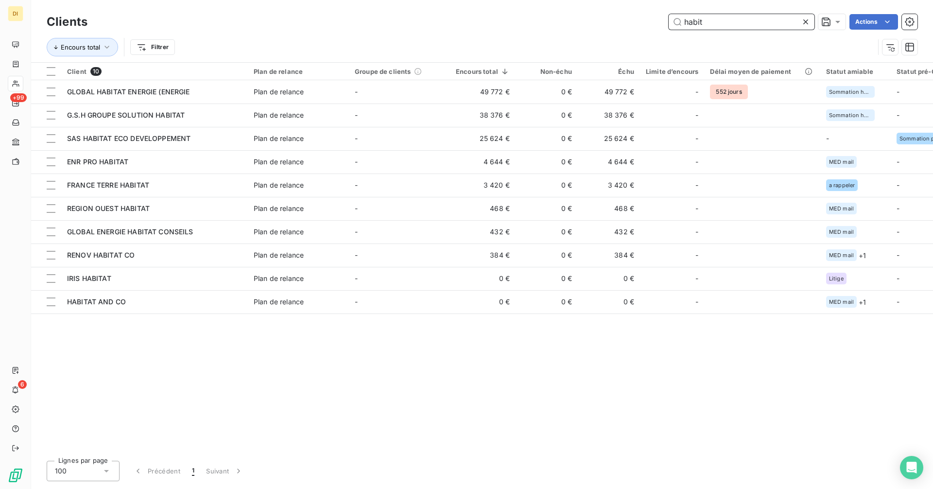
click at [721, 23] on input "habit" at bounding box center [741, 22] width 146 height 16
paste input "AC RENO ENVIRONNEMENT"
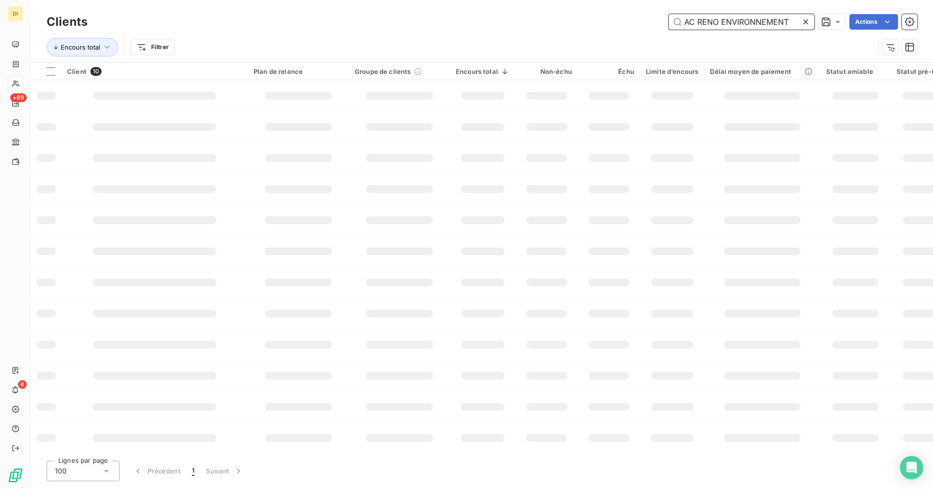
type input "AC RENO ENVIRONNEMENT"
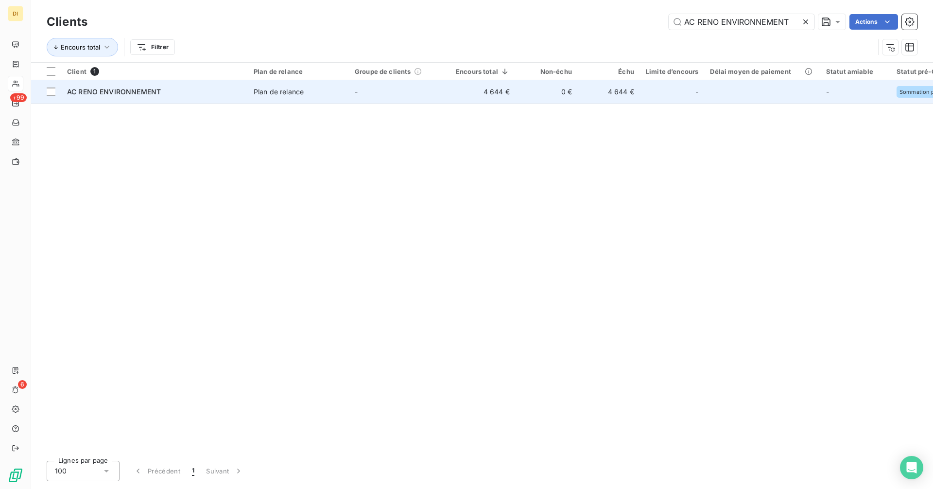
click at [418, 99] on td "-" at bounding box center [399, 91] width 101 height 23
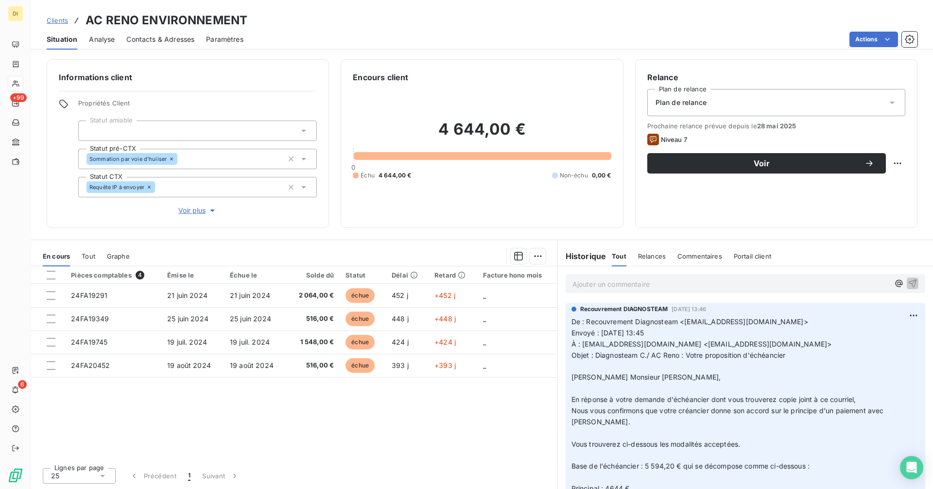
click at [153, 43] on span "Contacts & Adresses" at bounding box center [160, 39] width 68 height 10
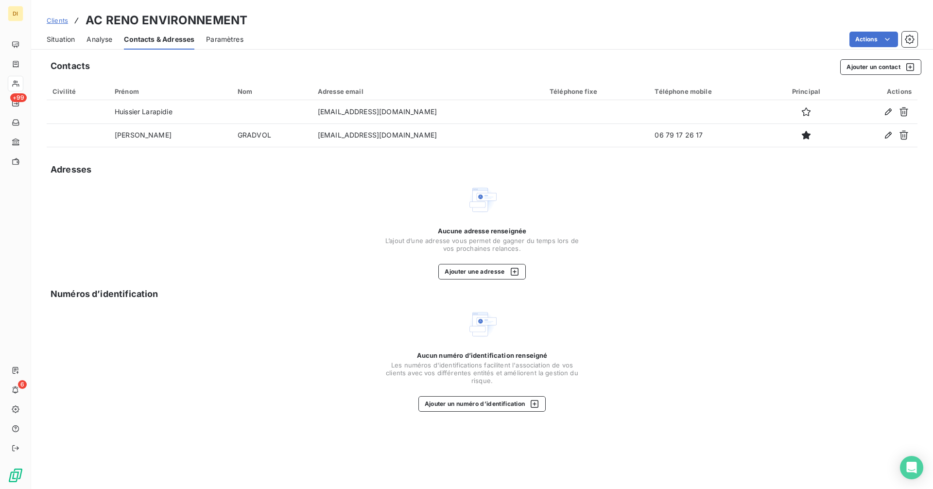
click at [65, 41] on span "Situation" at bounding box center [61, 39] width 28 height 10
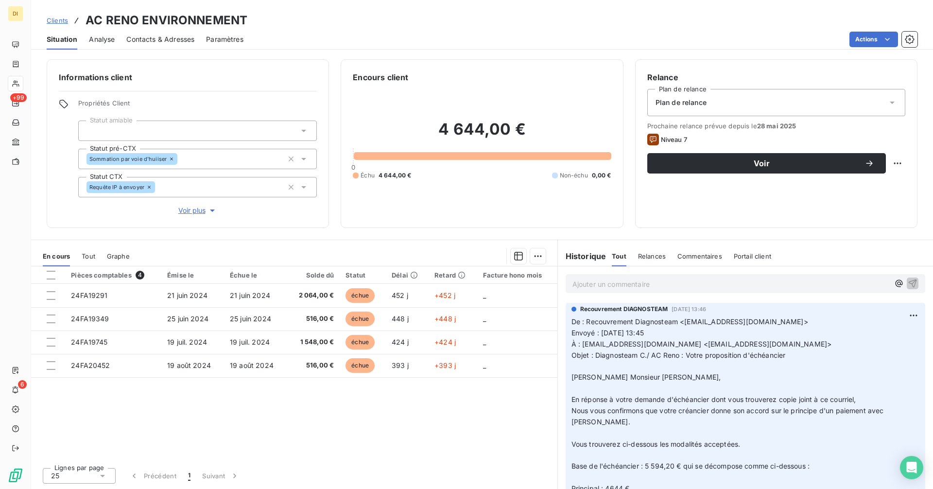
click at [129, 16] on h3 "AC RENO ENVIRONNEMENT" at bounding box center [166, 20] width 162 height 17
click at [135, 18] on h3 "AC RENO ENVIRONNEMENT" at bounding box center [166, 20] width 162 height 17
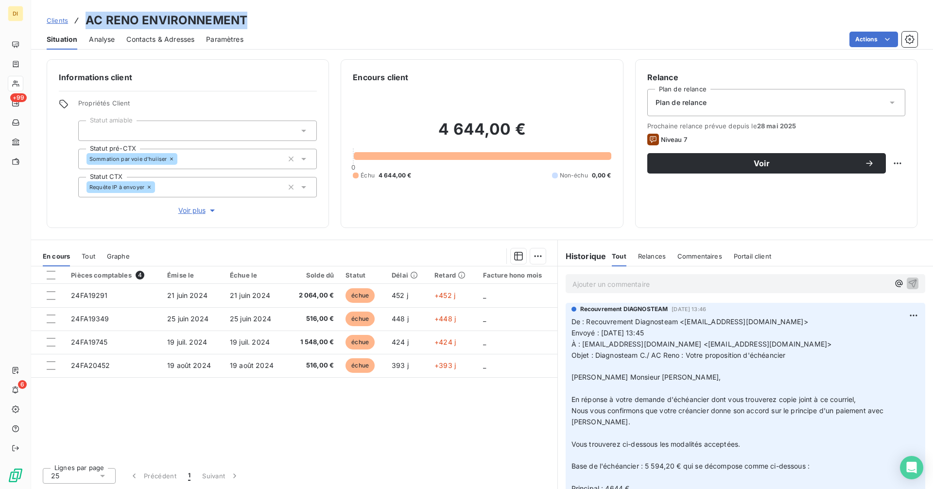
click at [163, 42] on span "Contacts & Adresses" at bounding box center [160, 39] width 68 height 10
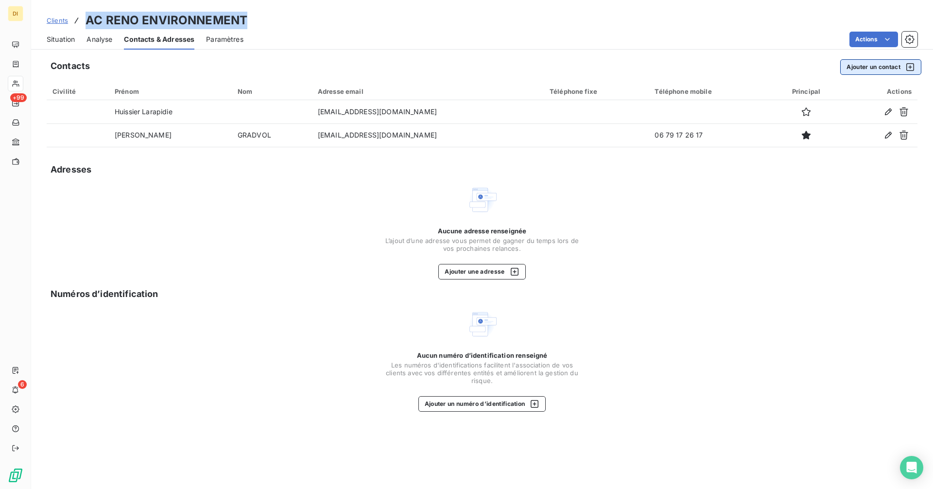
click at [864, 70] on button "Ajouter un contact" at bounding box center [880, 67] width 81 height 16
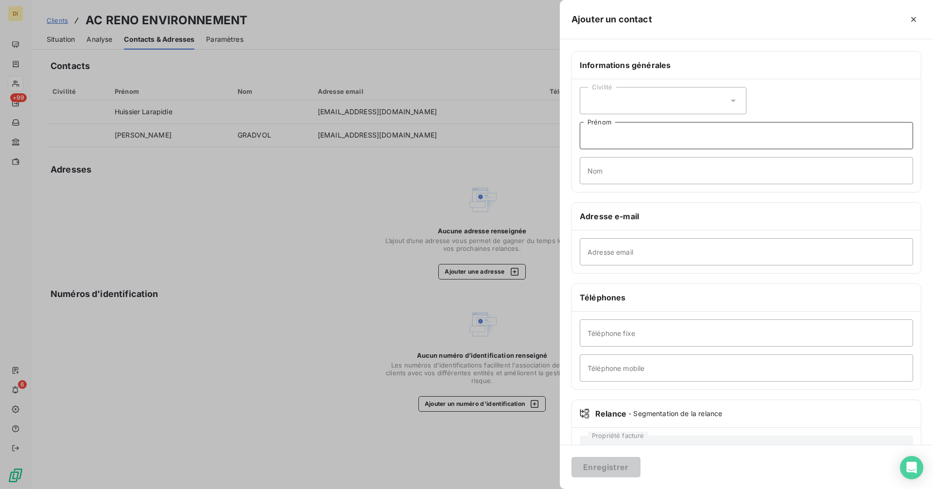
click at [653, 144] on input "Prénom" at bounding box center [745, 135] width 333 height 27
paste input "[PHONE_NUMBER] 37Antonin"
drag, startPoint x: 646, startPoint y: 138, endPoint x: 544, endPoint y: 138, distance: 101.0
click at [544, 488] on div "Ajouter un contact Informations générales Civilité [PHONE_NUMBER] 37Antonin Pré…" at bounding box center [466, 489] width 933 height 0
type input "Antonin"
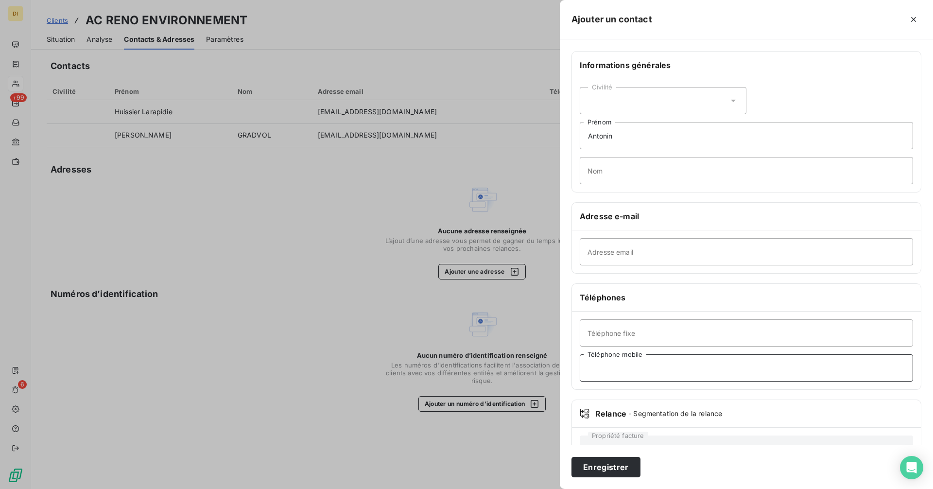
click at [650, 369] on input "Téléphone mobile" at bounding box center [745, 367] width 333 height 27
paste input "[PHONE_NUMBER]"
type input "[PHONE_NUMBER]"
click at [619, 465] on button "Enregistrer" at bounding box center [605, 467] width 69 height 20
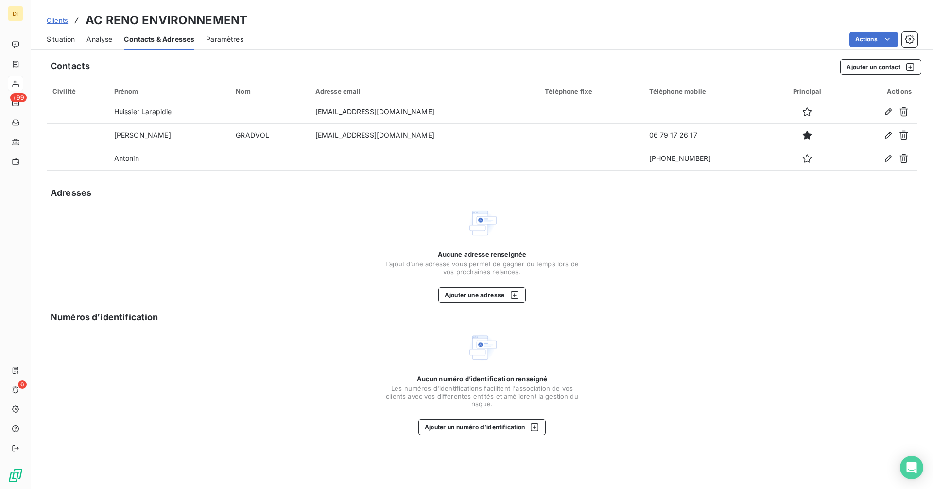
drag, startPoint x: 60, startPoint y: 37, endPoint x: 70, endPoint y: 42, distance: 11.5
click at [59, 37] on span "Situation" at bounding box center [61, 39] width 28 height 10
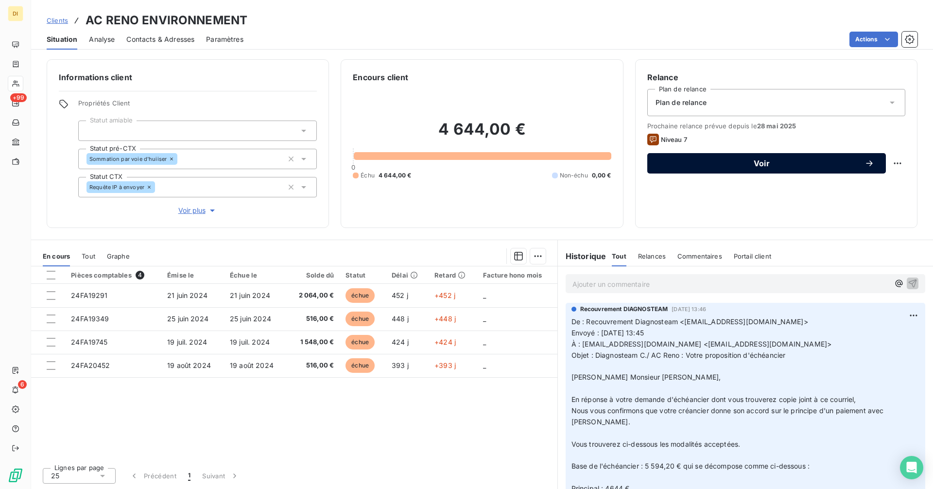
click at [829, 165] on span "Voir" at bounding box center [761, 163] width 205 height 8
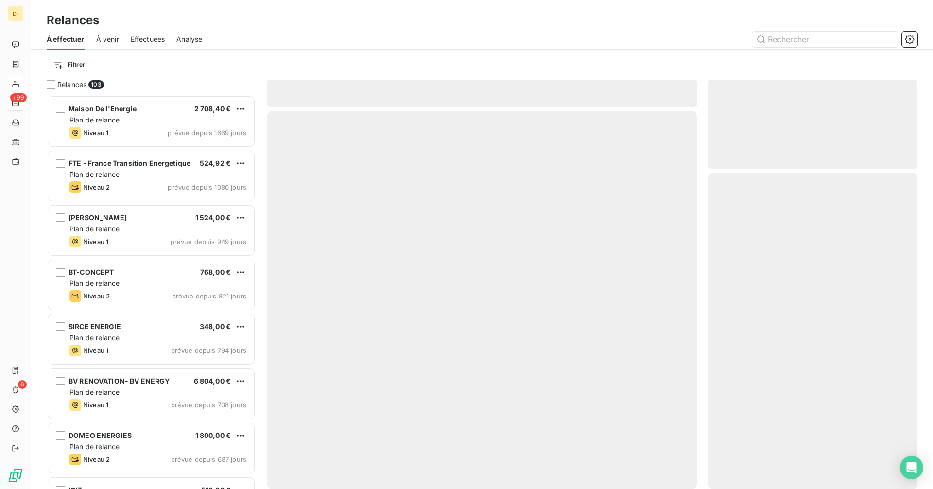
scroll to position [386, 202]
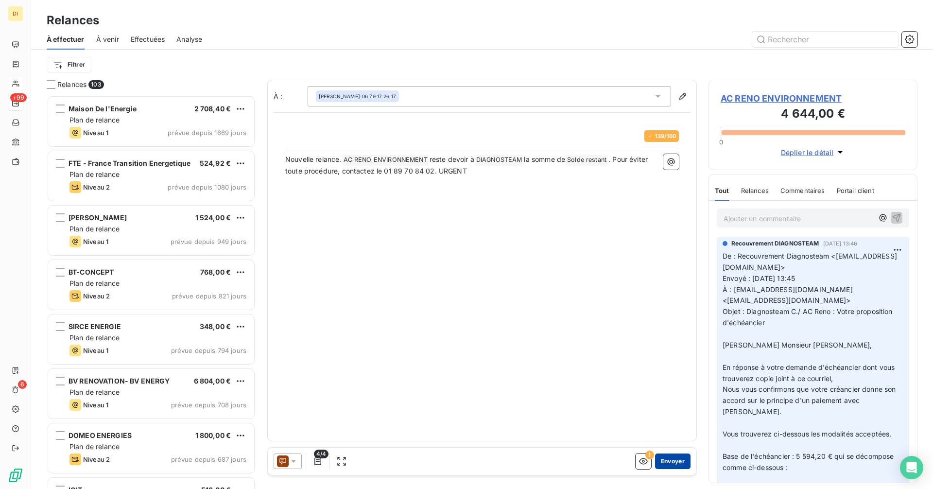
click at [672, 461] on button "Envoyer" at bounding box center [672, 461] width 35 height 16
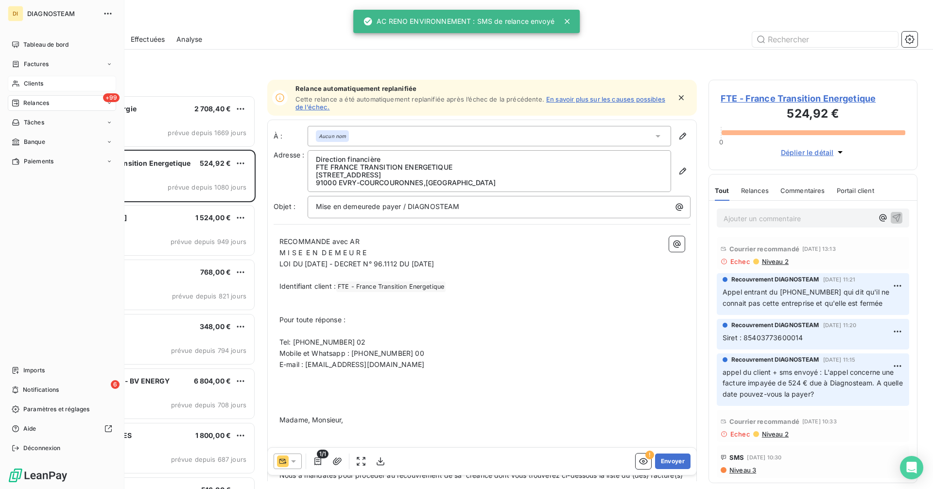
click at [34, 85] on span "Clients" at bounding box center [33, 83] width 19 height 9
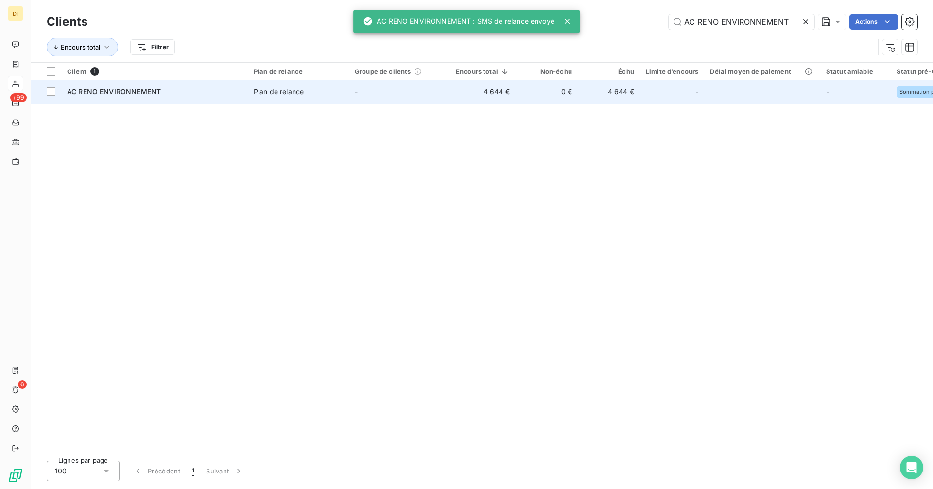
click at [603, 88] on td "4 644 €" at bounding box center [609, 91] width 62 height 23
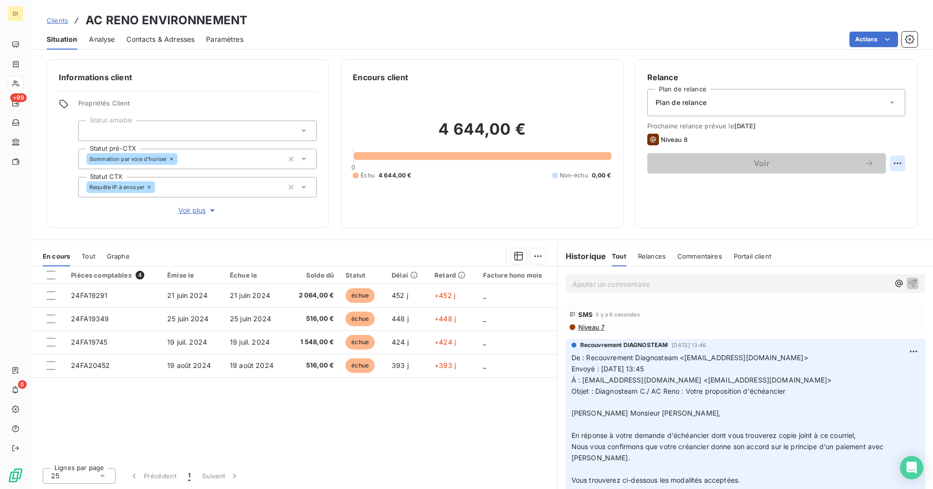
click at [899, 161] on html "DI +99 6 Clients AC RENO ENVIRONNEMENT Situation Analyse Contacts & Adresses Pa…" at bounding box center [466, 244] width 933 height 489
click at [881, 182] on div "Replanifier cette action" at bounding box center [857, 185] width 87 height 16
select select "8"
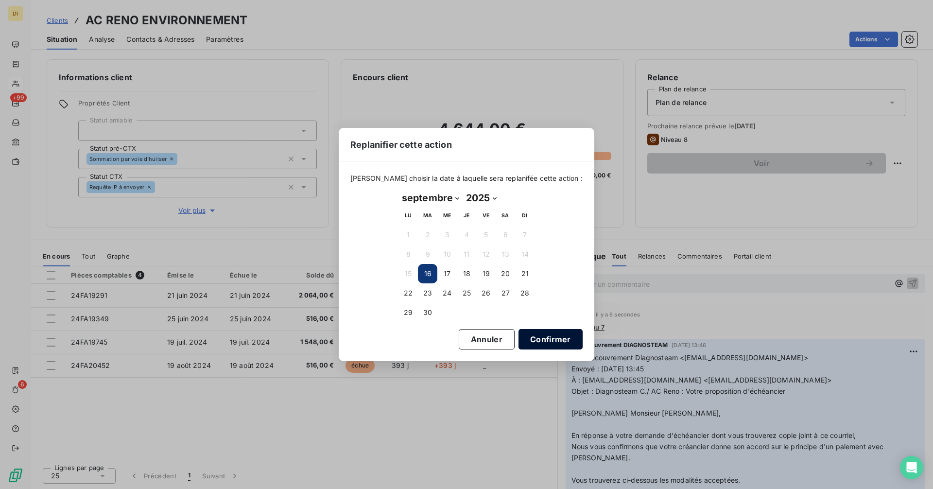
click at [534, 344] on button "Confirmer" at bounding box center [550, 339] width 64 height 20
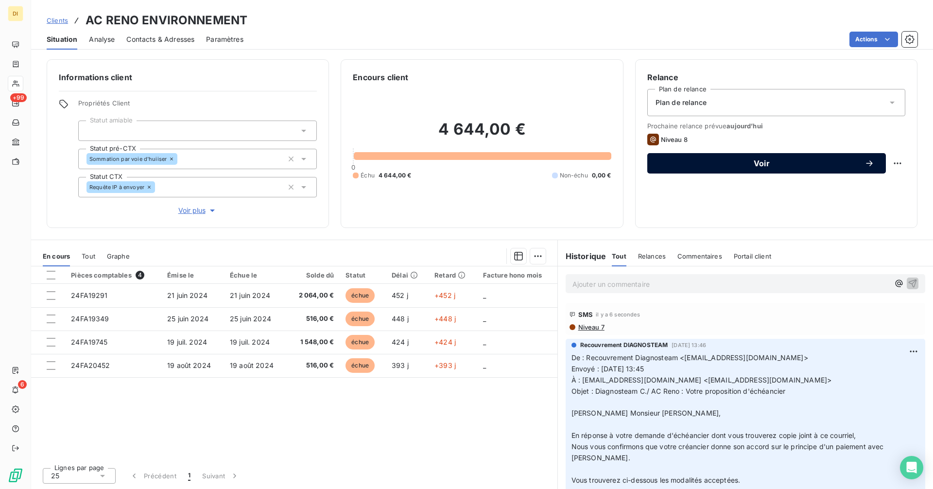
click at [787, 161] on span "Voir" at bounding box center [761, 163] width 205 height 8
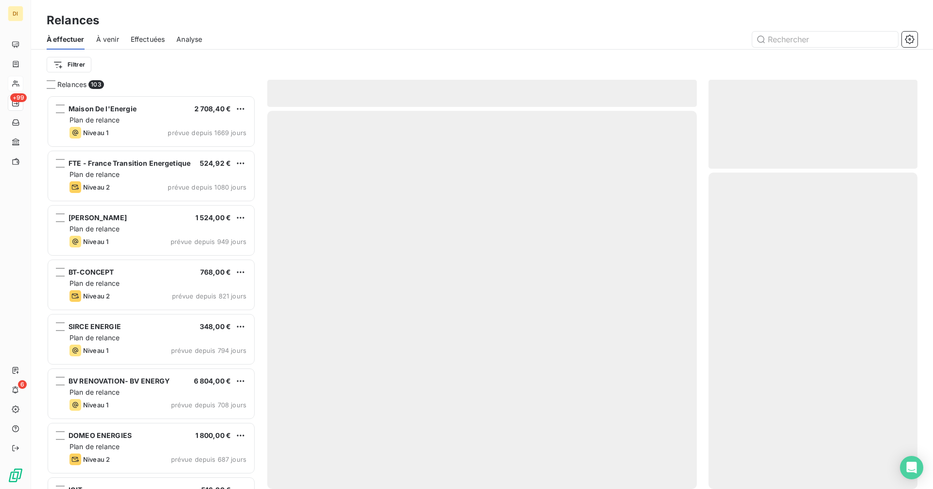
scroll to position [386, 202]
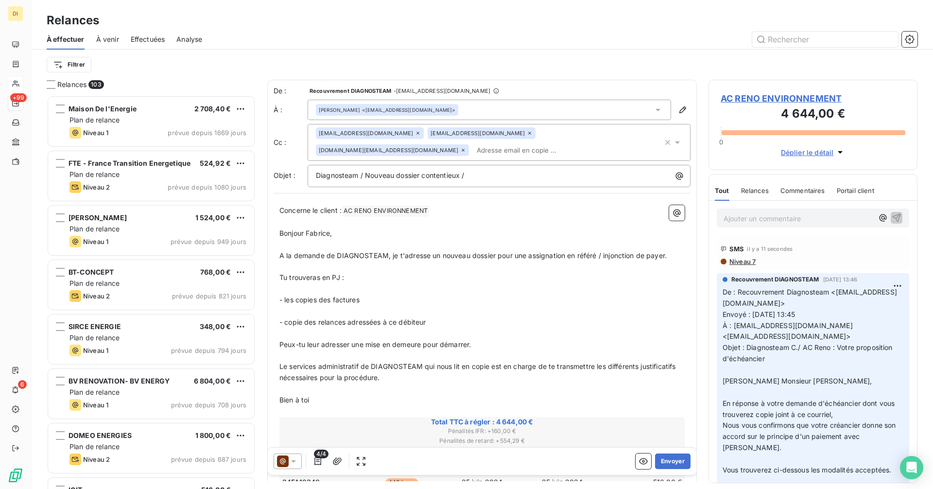
click at [295, 465] on icon at bounding box center [294, 461] width 10 height 10
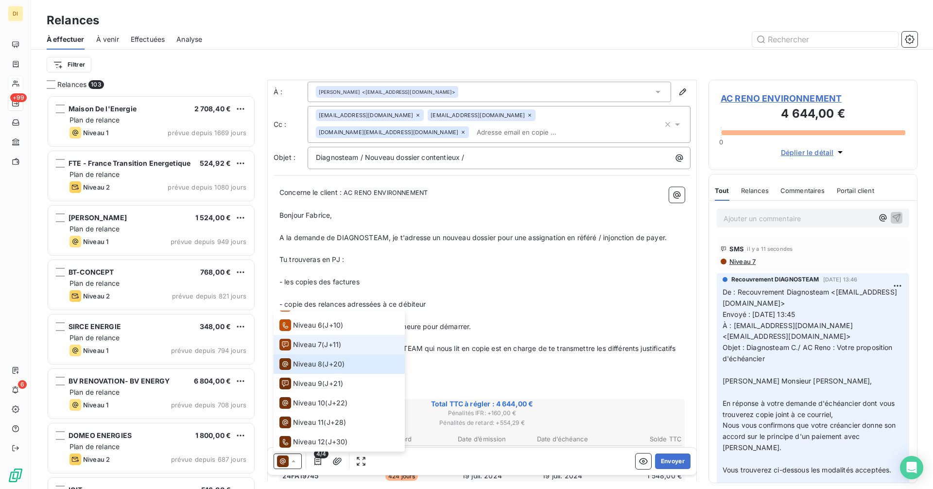
scroll to position [20, 0]
click at [322, 345] on div "Niveau 7 ( J+11 )" at bounding box center [310, 345] width 62 height 12
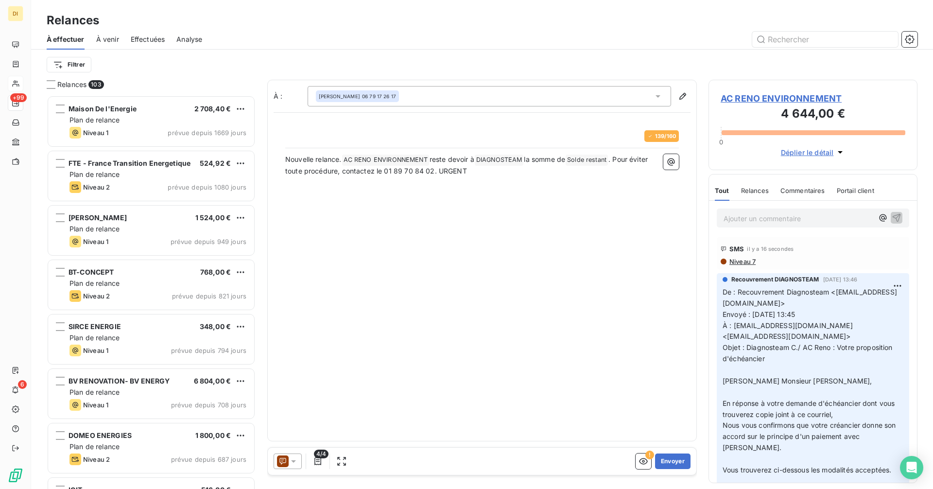
click at [545, 100] on div "[PERSON_NAME] 06 79 17 26 17" at bounding box center [488, 96] width 363 height 20
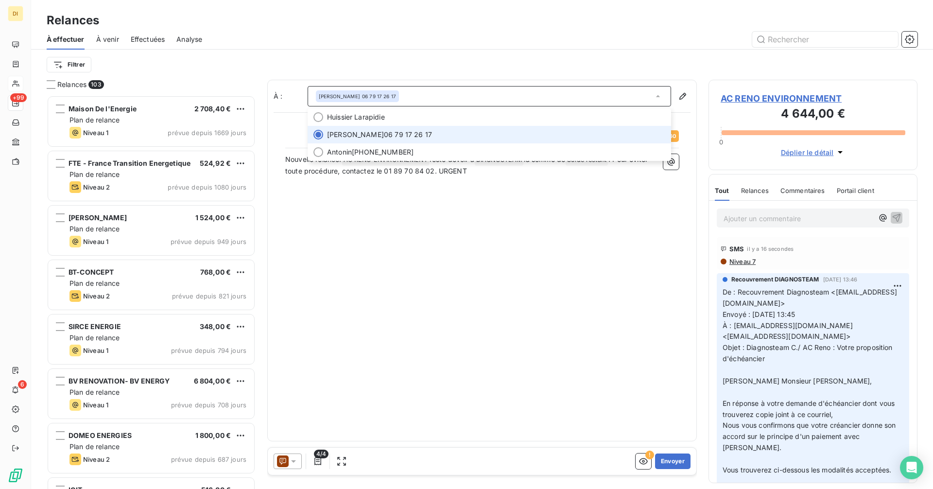
click at [505, 142] on li "[PERSON_NAME] 06 79 17 26 17" at bounding box center [488, 134] width 363 height 17
click at [505, 143] on div "139 / 160" at bounding box center [481, 139] width 393 height 18
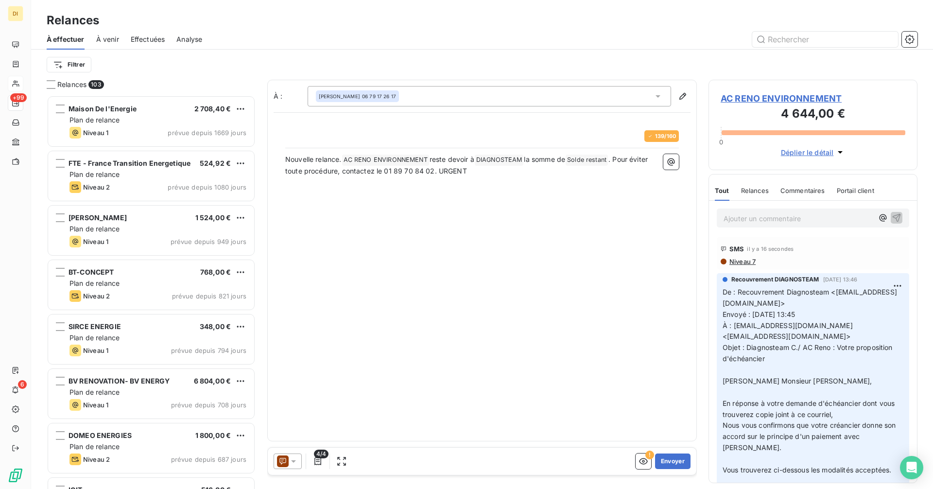
click at [507, 103] on div "[PERSON_NAME] 06 79 17 26 17" at bounding box center [488, 96] width 363 height 20
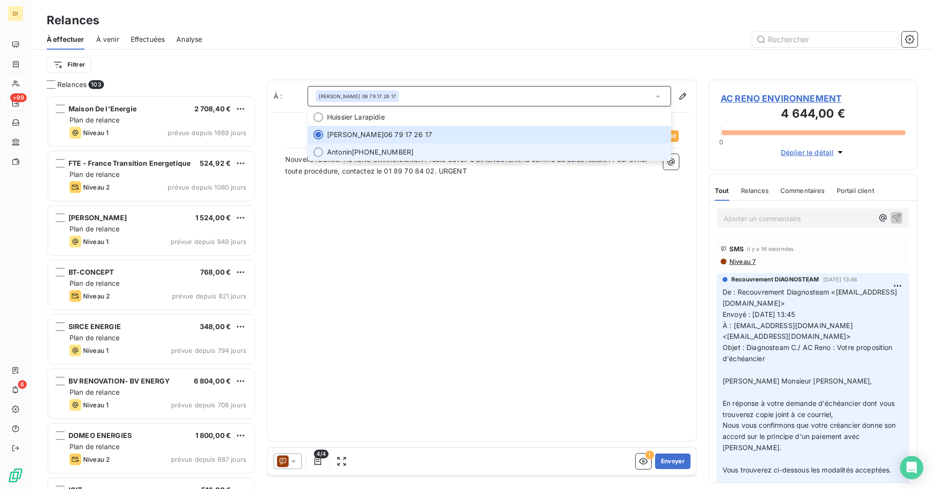
click at [487, 150] on span "[PERSON_NAME] [PHONE_NUMBER]" at bounding box center [496, 152] width 338 height 10
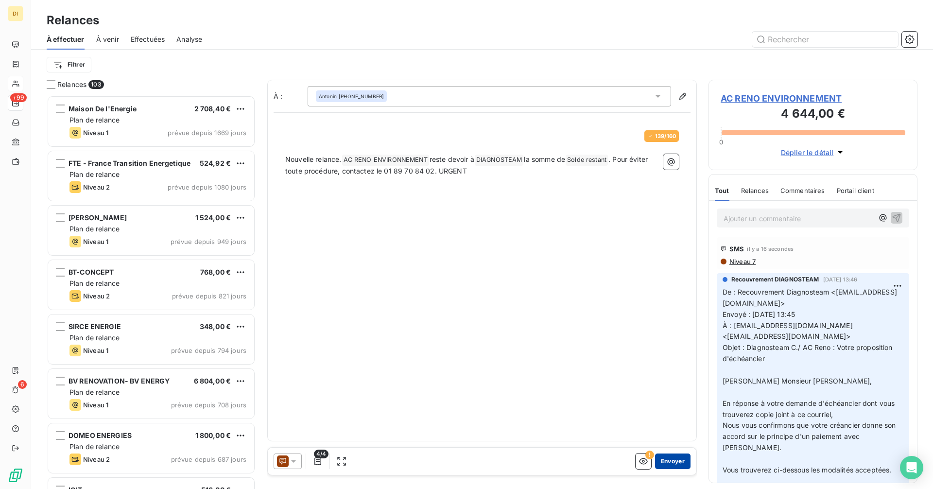
click at [679, 464] on button "Envoyer" at bounding box center [672, 461] width 35 height 16
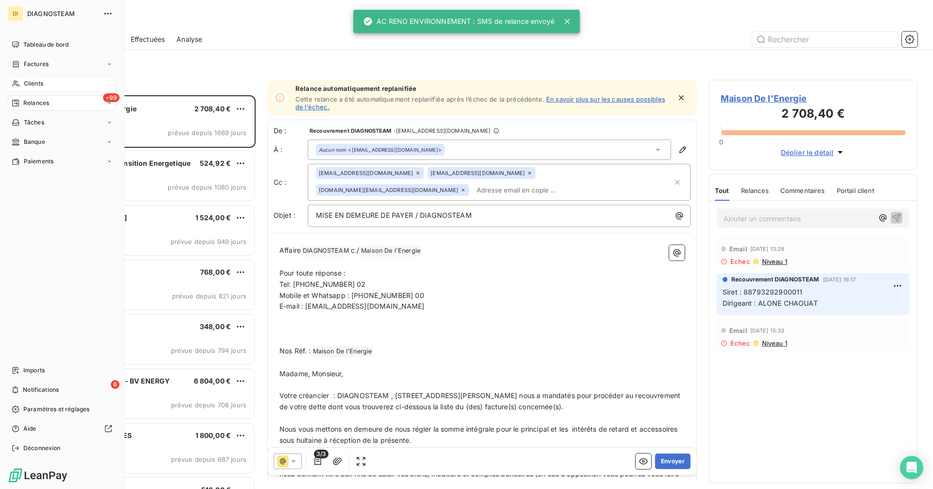
click at [27, 82] on span "Clients" at bounding box center [33, 83] width 19 height 9
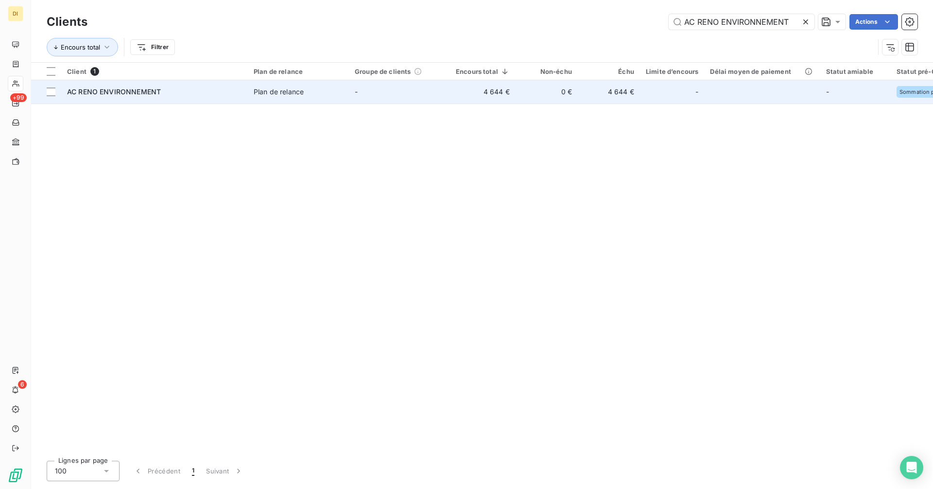
click at [154, 85] on td "AC RENO ENVIRONNEMENT" at bounding box center [154, 91] width 187 height 23
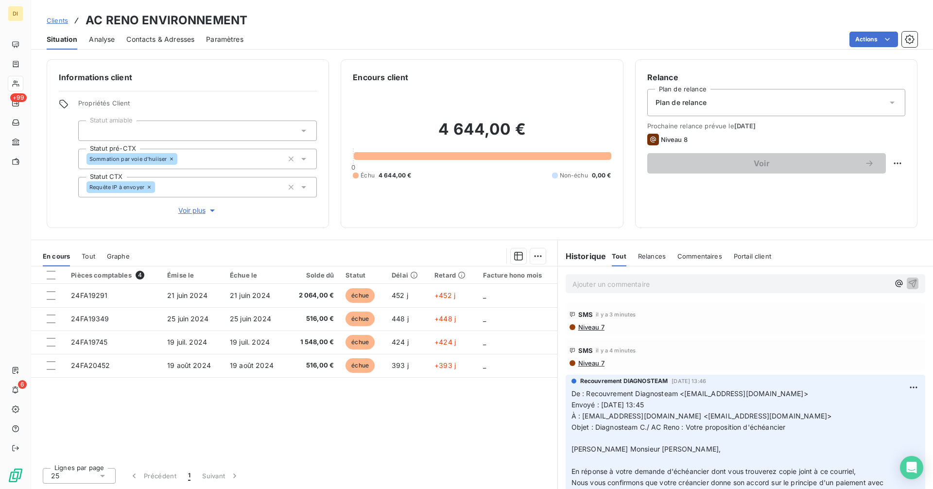
click at [632, 288] on p "Ajouter un commentaire ﻿" at bounding box center [730, 284] width 317 height 12
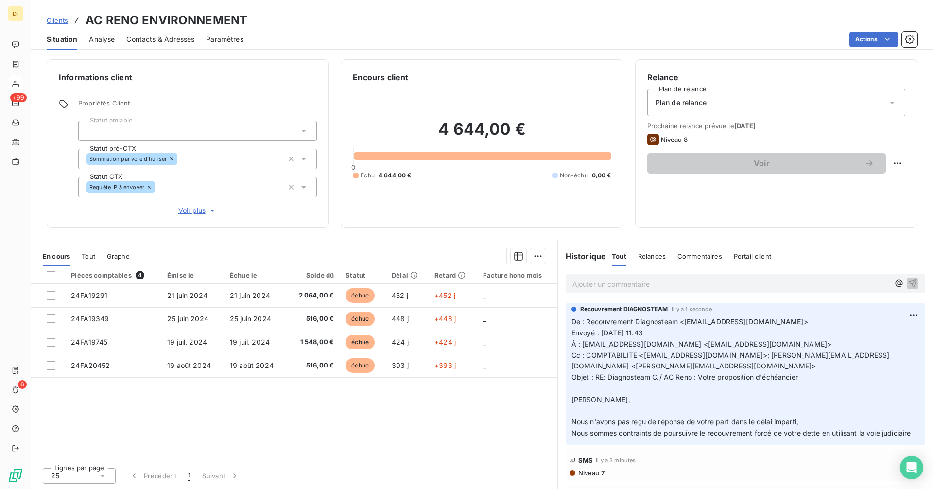
click at [63, 21] on span "Clients" at bounding box center [57, 21] width 21 height 8
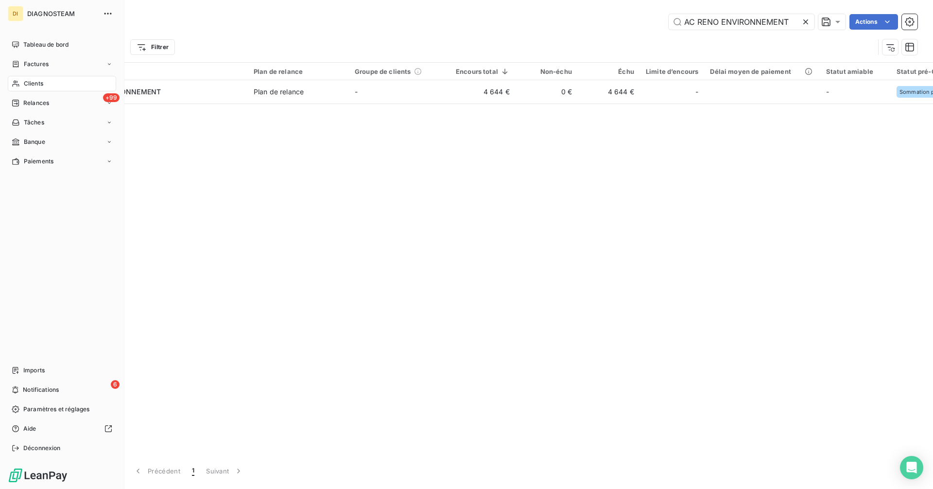
click at [24, 83] on span "Clients" at bounding box center [33, 83] width 19 height 9
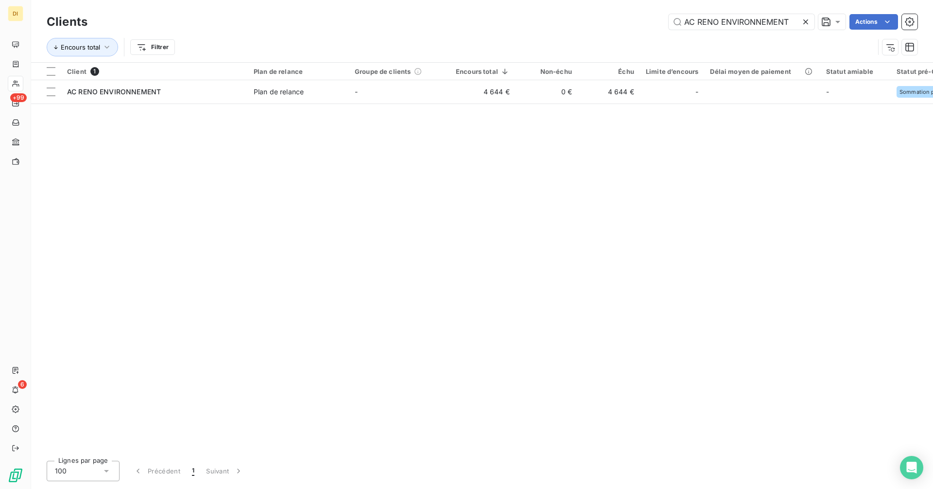
click at [806, 23] on icon at bounding box center [805, 22] width 10 height 10
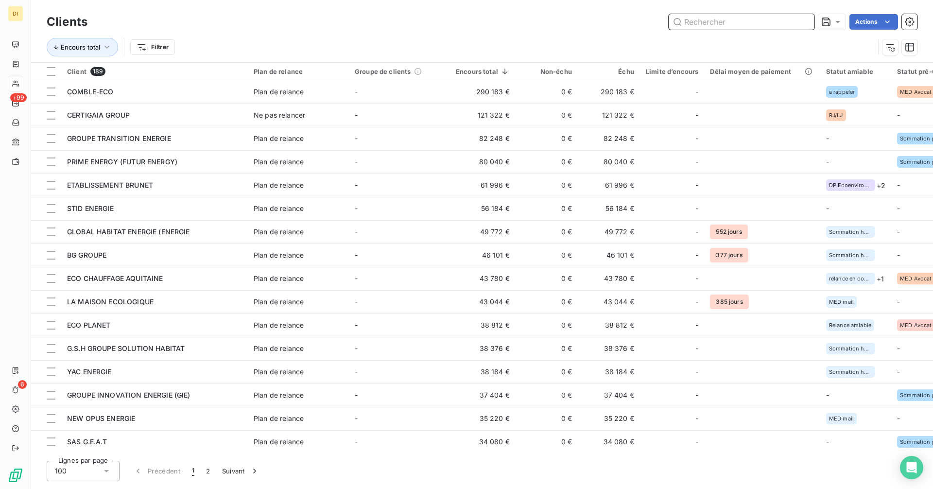
click at [729, 19] on input "text" at bounding box center [741, 22] width 146 height 16
paste input "G.S.H GROUPE SOLUTION HABITAT"
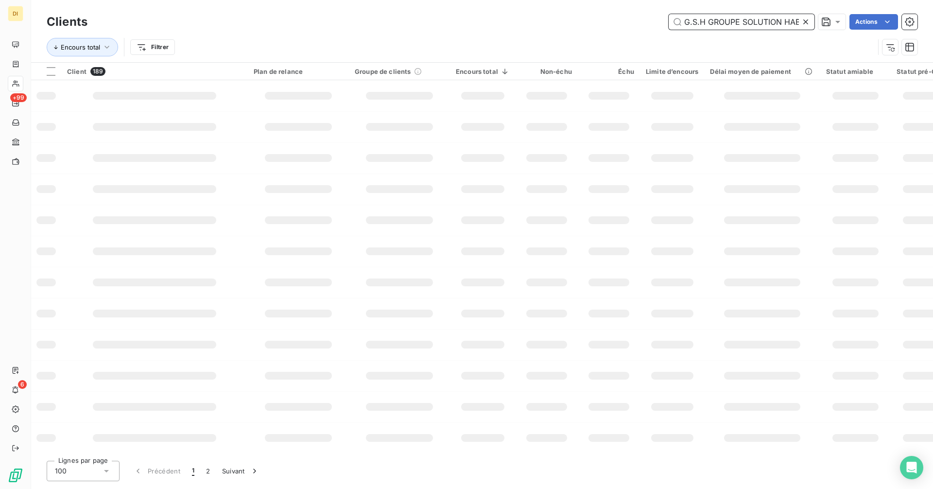
scroll to position [0, 17]
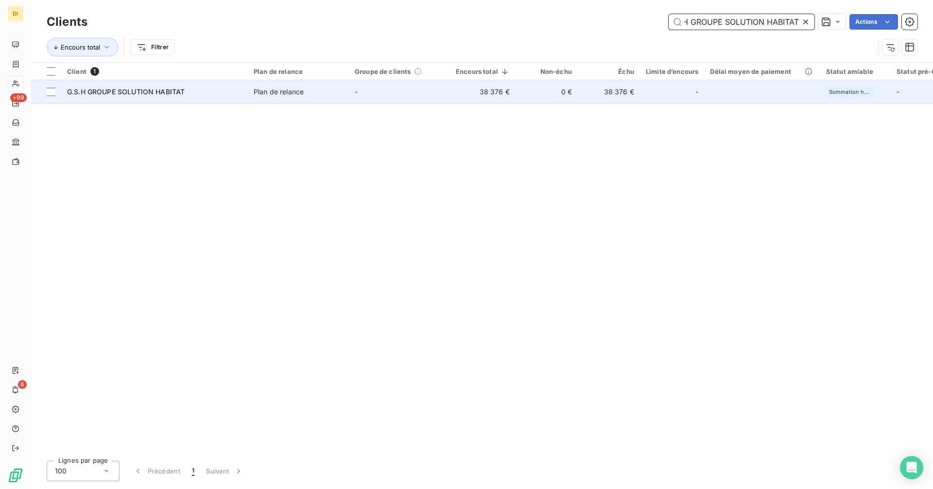
type input "G.S.H GROUPE SOLUTION HABITAT"
click at [427, 96] on td "-" at bounding box center [399, 91] width 101 height 23
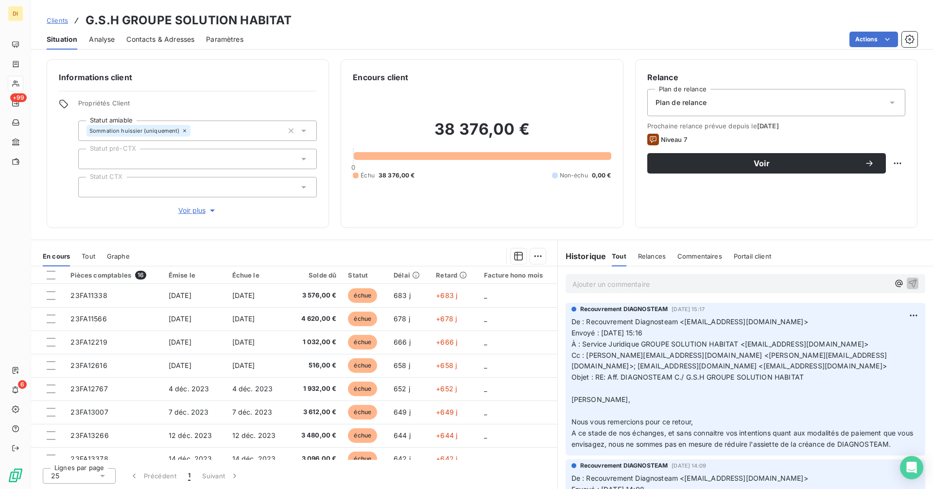
click at [167, 38] on span "Contacts & Adresses" at bounding box center [160, 39] width 68 height 10
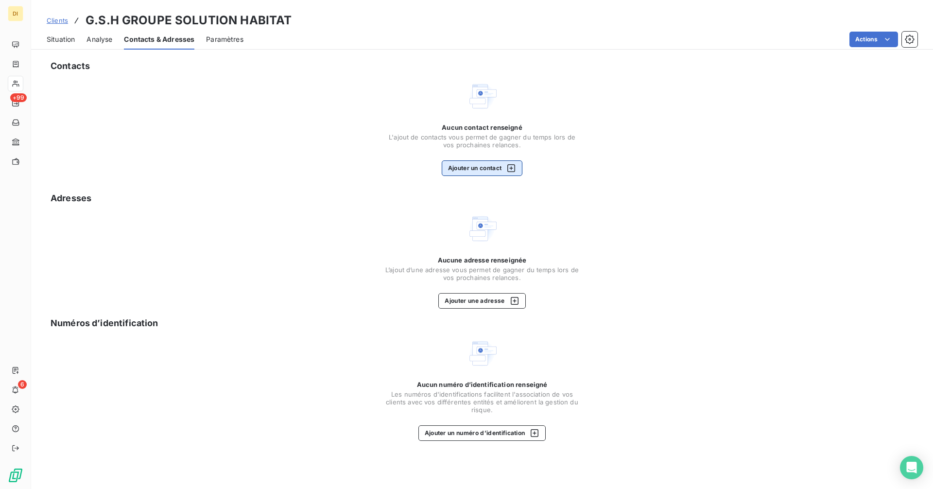
click at [457, 162] on button "Ajouter un contact" at bounding box center [482, 168] width 81 height 16
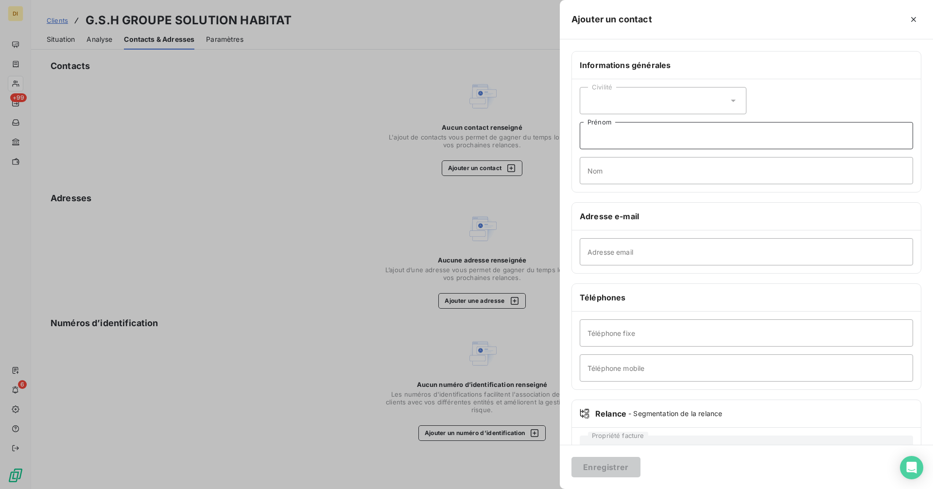
click at [624, 144] on input "Prénom" at bounding box center [745, 135] width 333 height 27
paste input "[PERSON_NAME] Directeur Juridique GROUPE SOLUTION HABITAT 01 48 46 81 32"
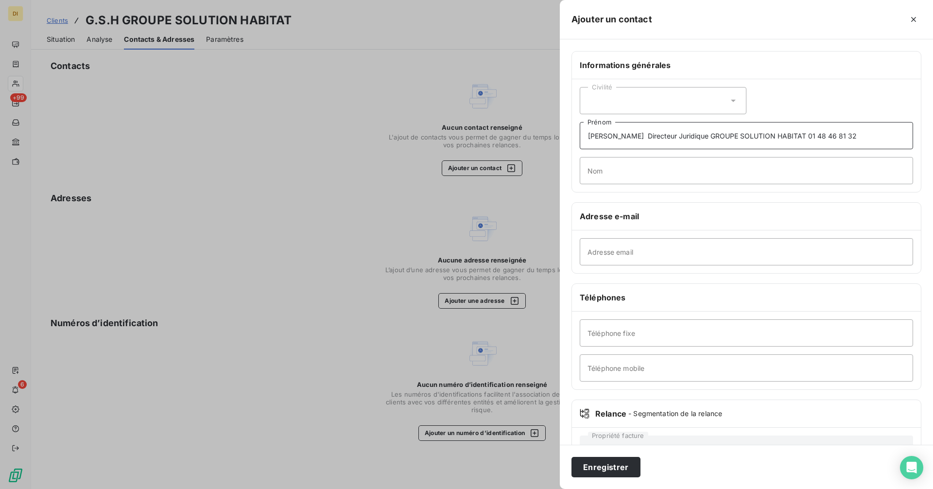
drag, startPoint x: 849, startPoint y: 135, endPoint x: 793, endPoint y: 139, distance: 55.5
click at [793, 139] on input "[PERSON_NAME] Directeur Juridique GROUPE SOLUTION HABITAT 01 48 46 81 32" at bounding box center [745, 135] width 333 height 27
type input "[PERSON_NAME] Directeur Juridique GROUPE SOLUTION HABITAT"
click at [635, 335] on input "Téléphone fixe" at bounding box center [745, 332] width 333 height 27
paste input "01 48 46 81 32"
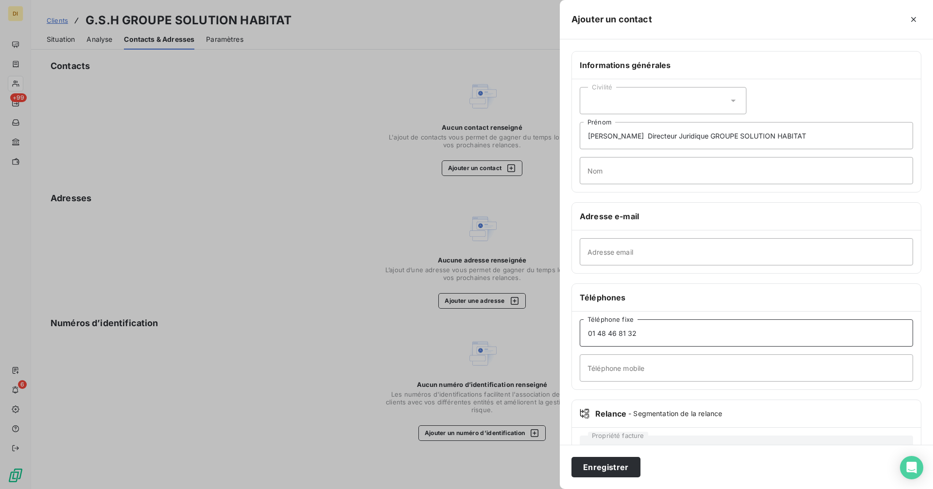
type input "01 48 46 81 32"
drag, startPoint x: 799, startPoint y: 134, endPoint x: 697, endPoint y: 138, distance: 102.1
click at [697, 138] on input "[PERSON_NAME] Directeur Juridique GROUPE SOLUTION HABITAT" at bounding box center [745, 135] width 333 height 27
click at [634, 133] on input "[PERSON_NAME] Directeur Juridique GROUPE SOLUTION HABITAT" at bounding box center [745, 135] width 333 height 27
type input "[PERSON_NAME]"
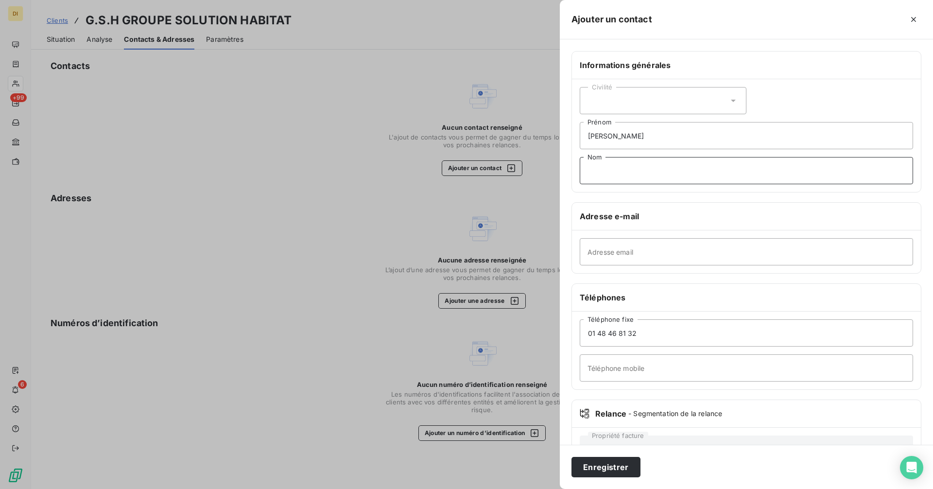
click at [633, 177] on input "Nom" at bounding box center [745, 170] width 333 height 27
paste input "Directeur Juridique GROUPE SOLUTION HABITAT"
type input "Directeur Juridique GROUPE SOLUTION HABITAT"
click at [601, 466] on button "Enregistrer" at bounding box center [605, 467] width 69 height 20
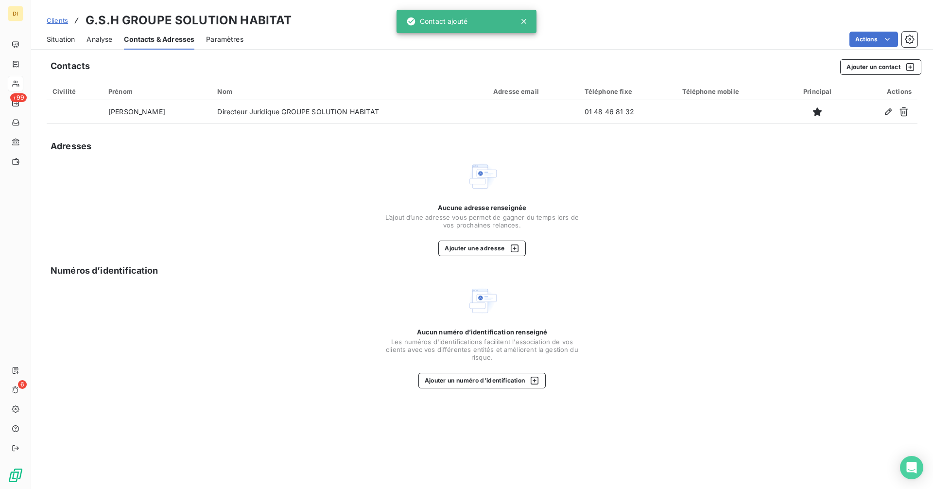
click at [65, 41] on span "Situation" at bounding box center [61, 39] width 28 height 10
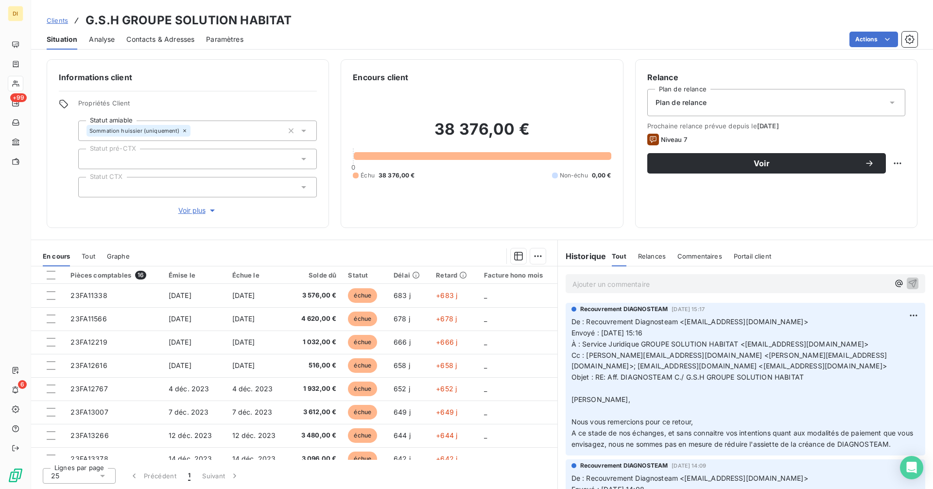
click at [694, 284] on p "Ajouter un commentaire ﻿" at bounding box center [730, 284] width 317 height 12
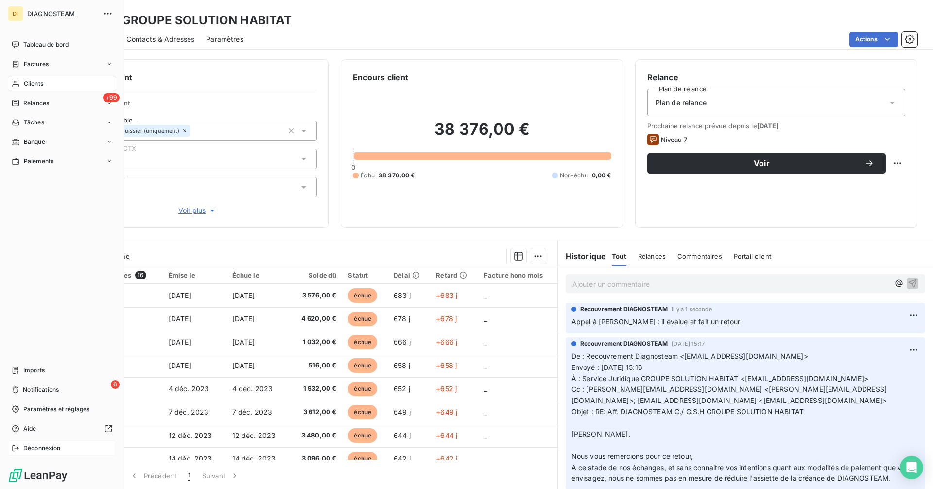
click at [30, 453] on div "Déconnexion" at bounding box center [62, 448] width 108 height 16
